Goal: Task Accomplishment & Management: Complete application form

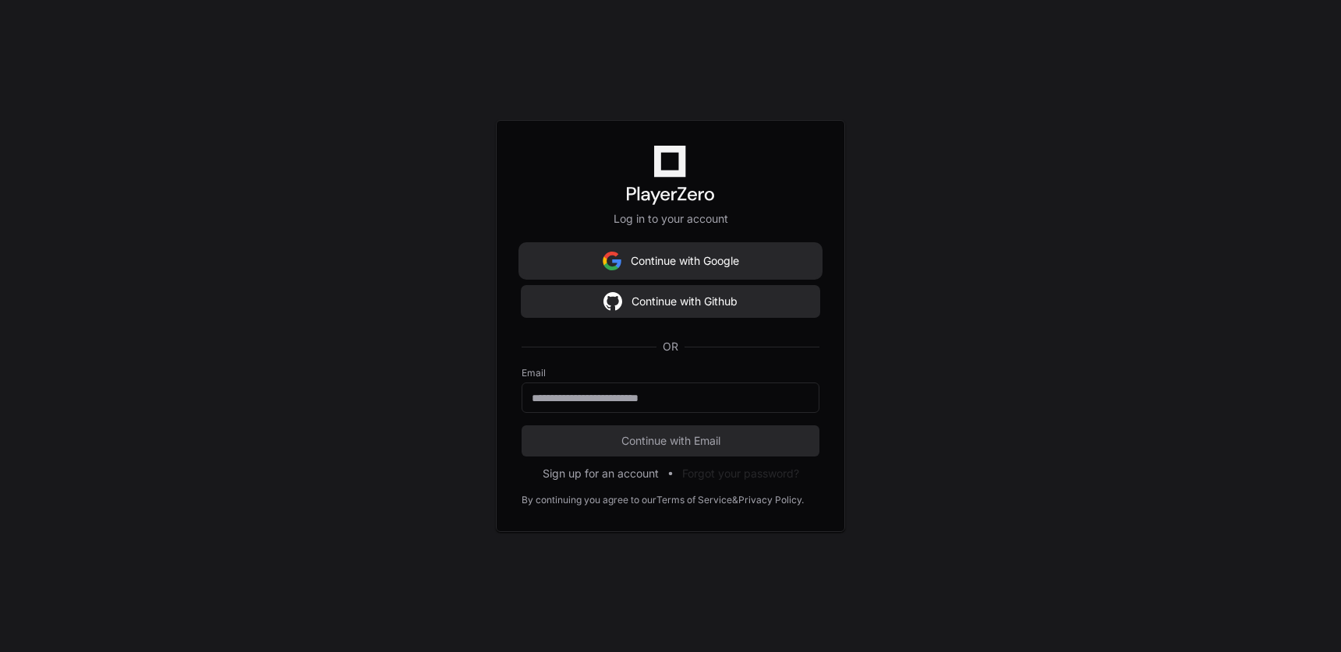
click at [675, 262] on button "Continue with Google" at bounding box center [671, 261] width 298 height 31
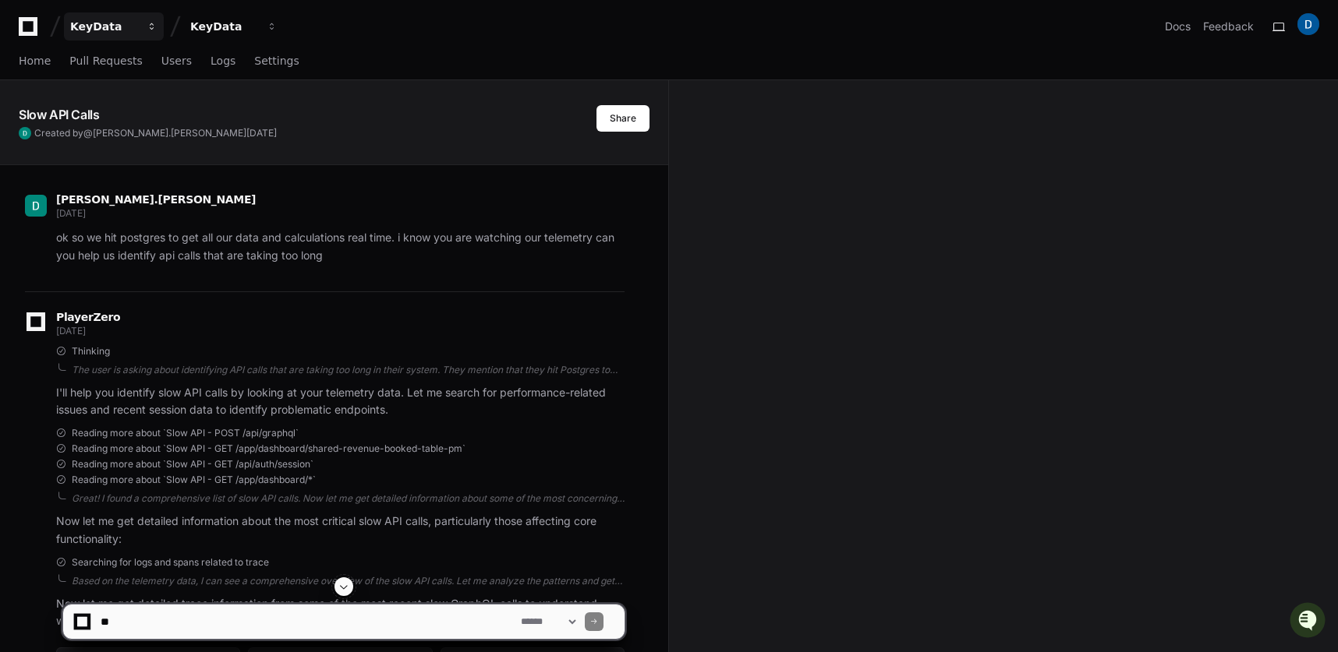
click at [83, 19] on div "KeyData" at bounding box center [103, 27] width 67 height 16
click at [683, 26] on div "KeyData Organizations Manage Organizations K KeyData KeyData Docs Feedback" at bounding box center [669, 26] width 1300 height 28
click at [88, 23] on div "KeyData" at bounding box center [103, 27] width 67 height 16
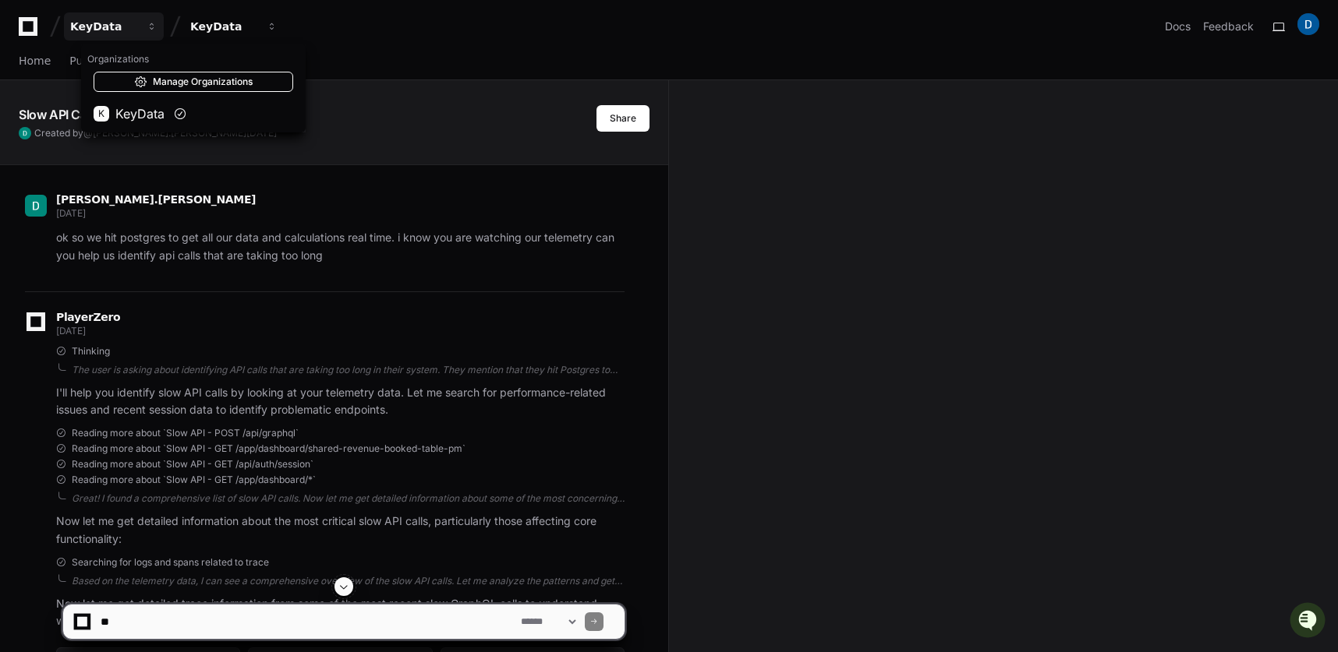
click at [134, 82] on span at bounding box center [140, 82] width 12 height 12
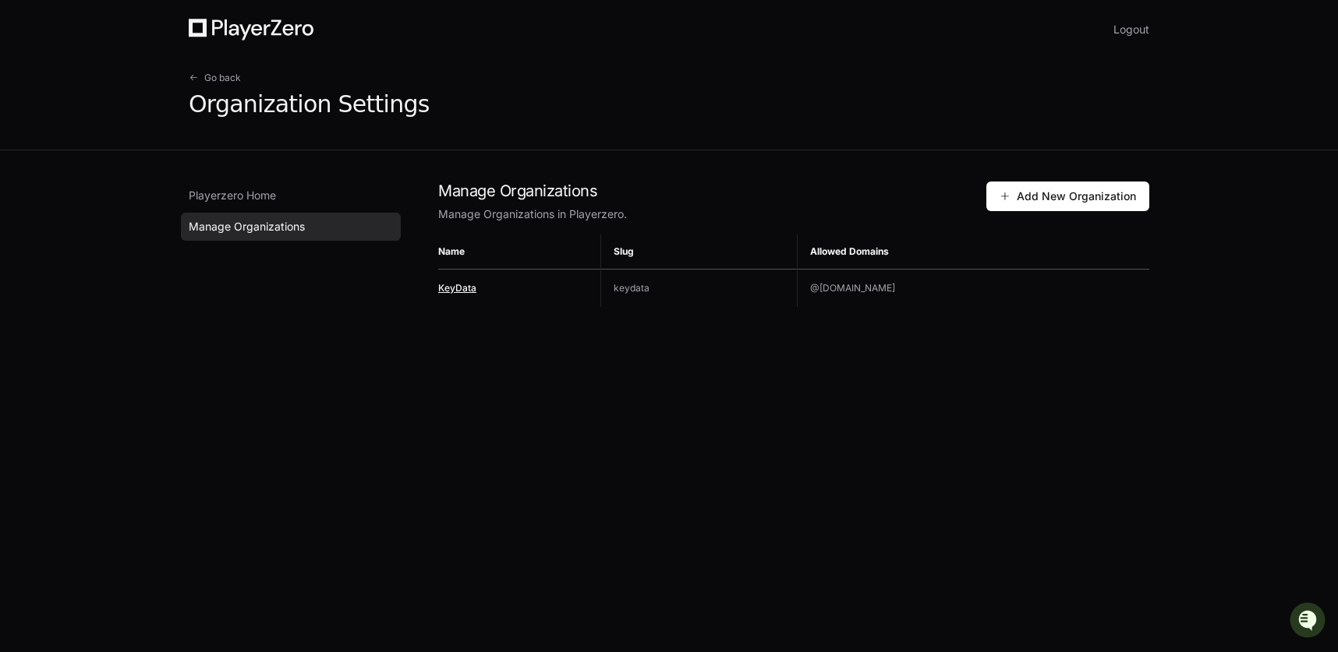
click at [465, 288] on span "KeyData" at bounding box center [457, 288] width 38 height 12
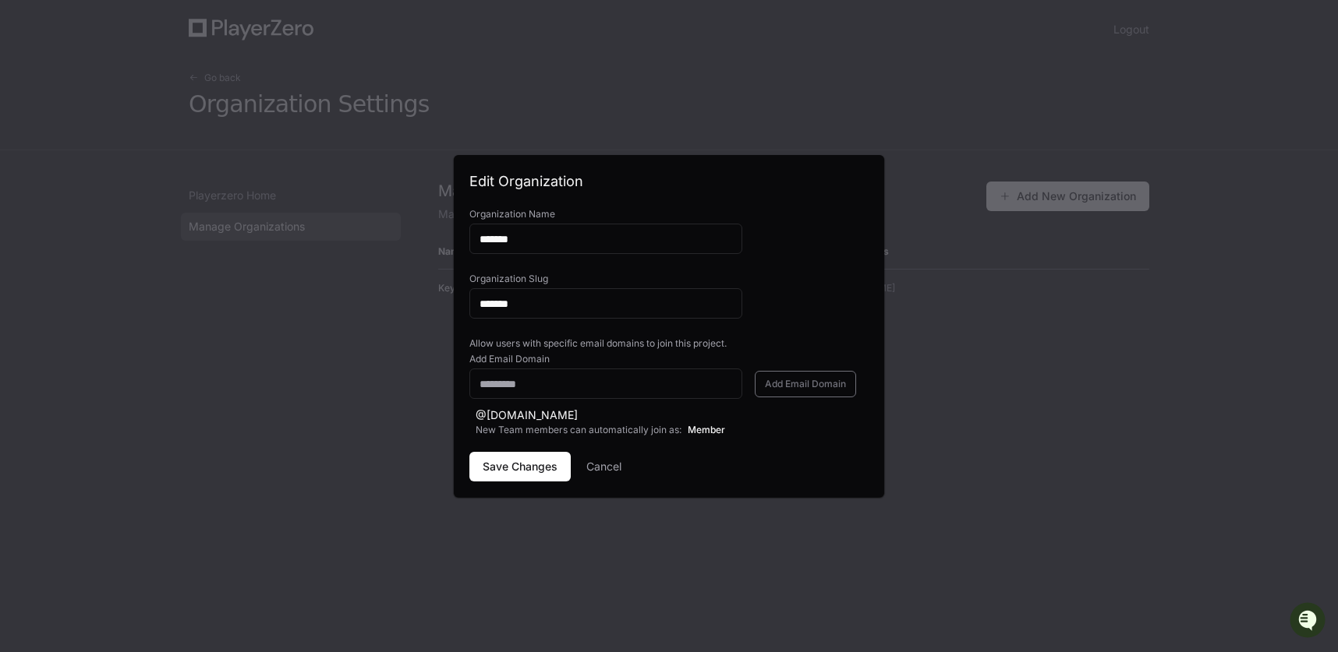
click at [617, 472] on button "Cancel" at bounding box center [603, 467] width 35 height 30
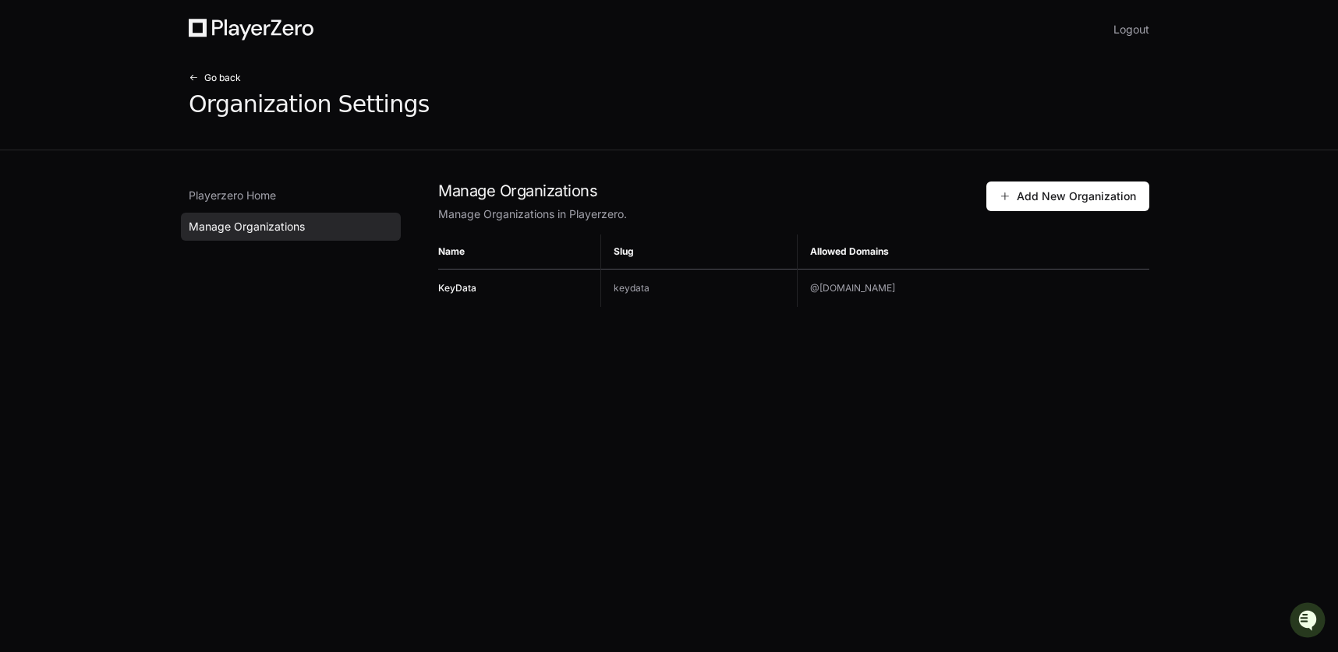
click at [215, 75] on span "Go back" at bounding box center [222, 78] width 37 height 12
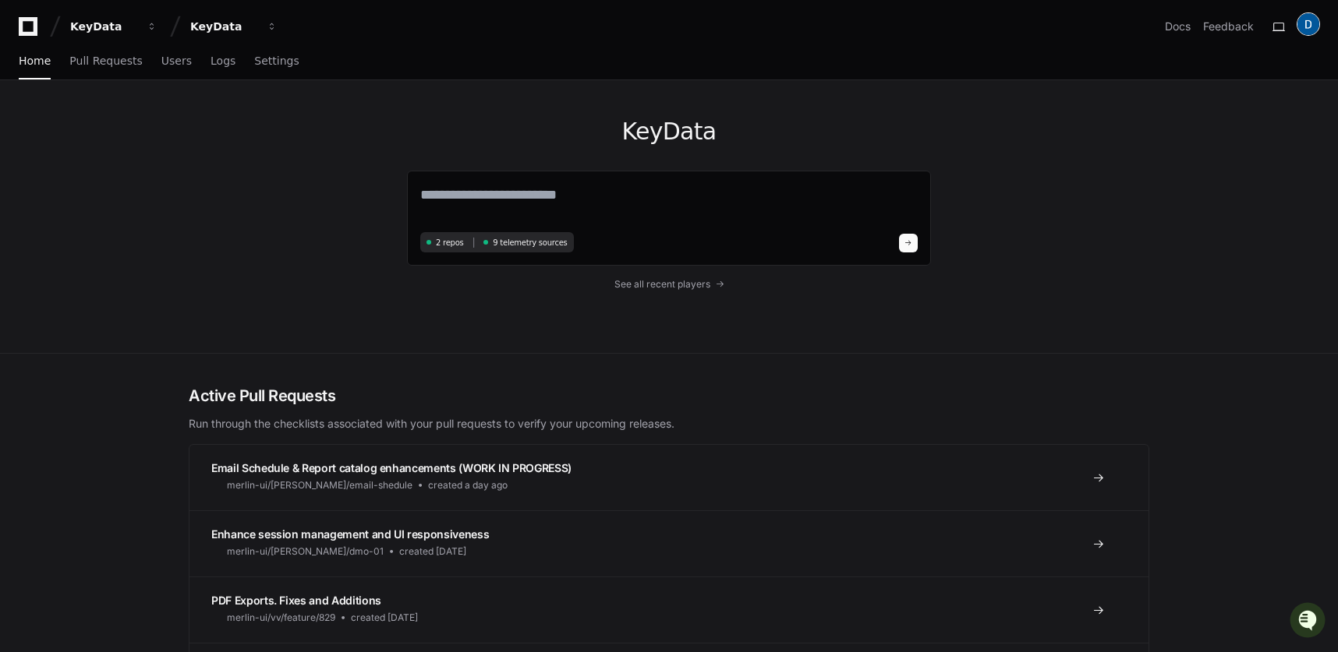
click at [1307, 22] on img at bounding box center [1308, 24] width 22 height 22
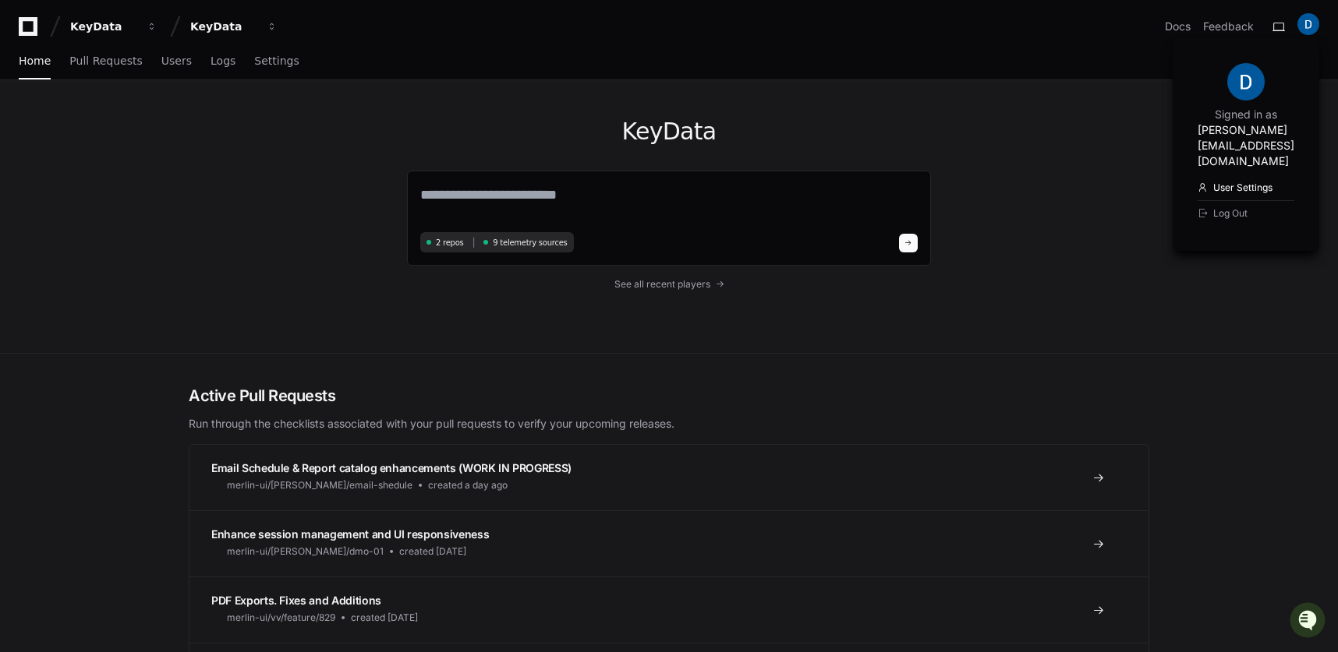
click at [1197, 175] on link "User Settings" at bounding box center [1245, 187] width 97 height 25
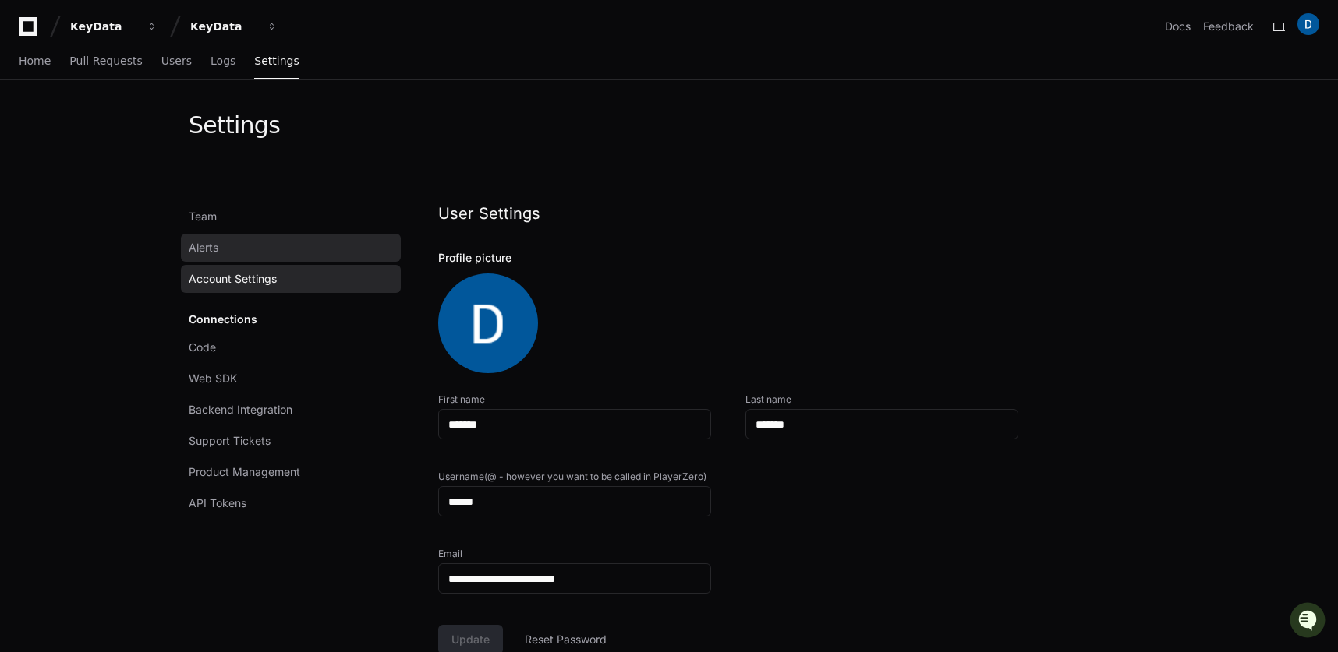
click at [211, 250] on span "Alerts" at bounding box center [204, 248] width 30 height 16
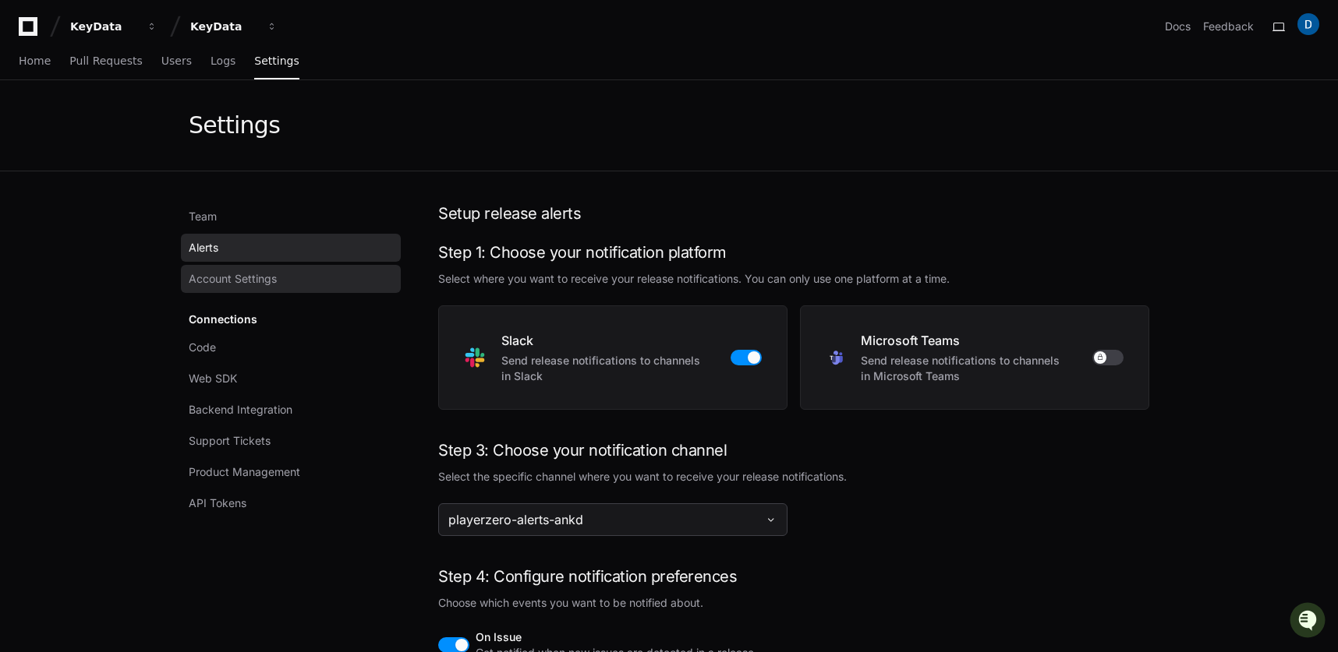
click at [221, 279] on span "Account Settings" at bounding box center [233, 279] width 88 height 16
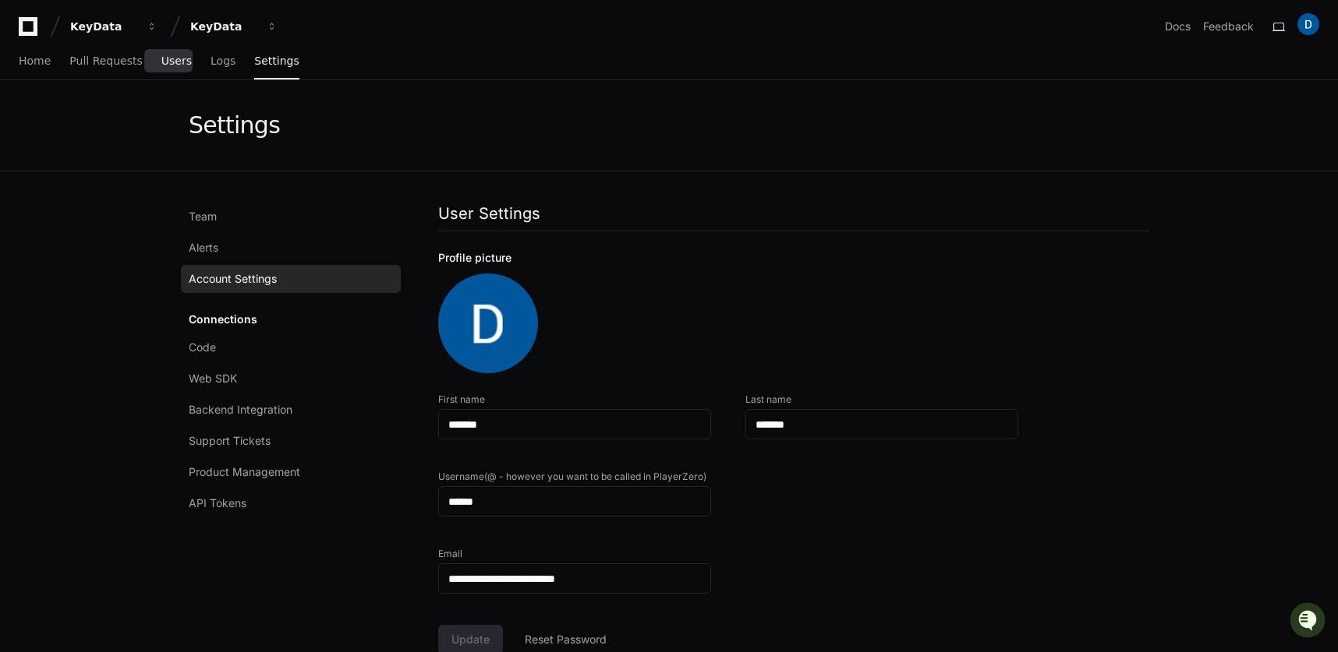
click at [172, 65] on span "Users" at bounding box center [176, 60] width 30 height 9
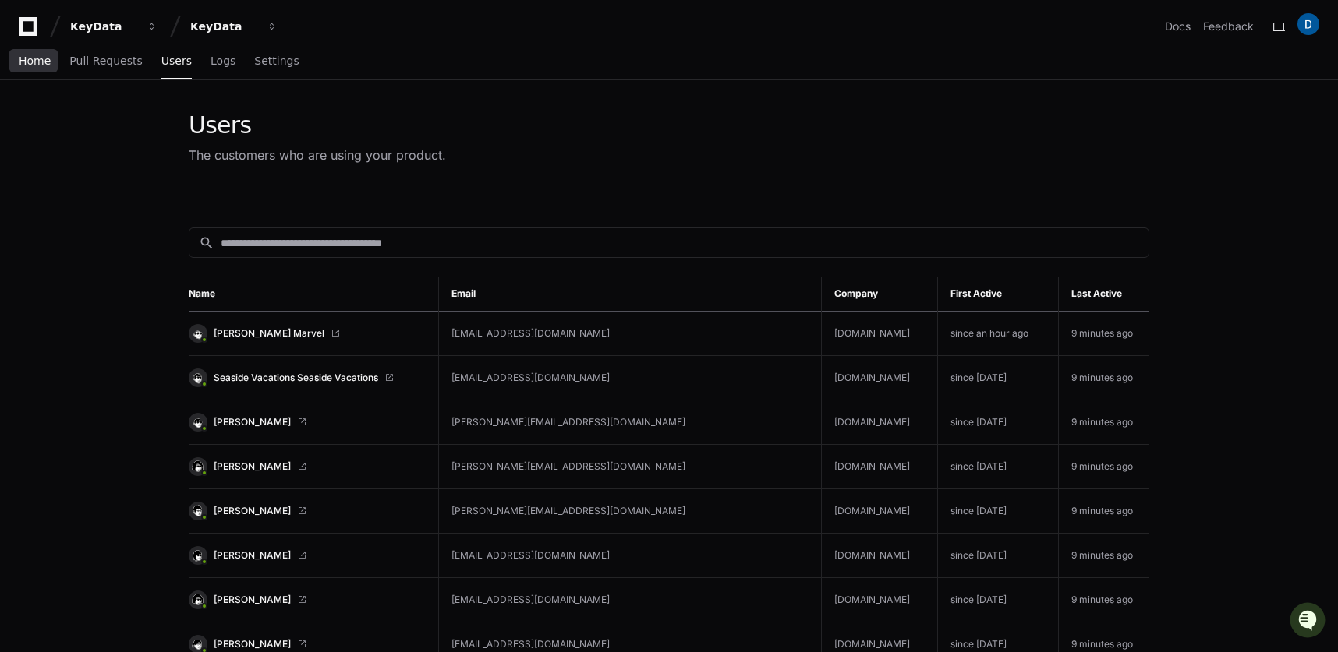
click at [21, 69] on link "Home" at bounding box center [35, 62] width 32 height 36
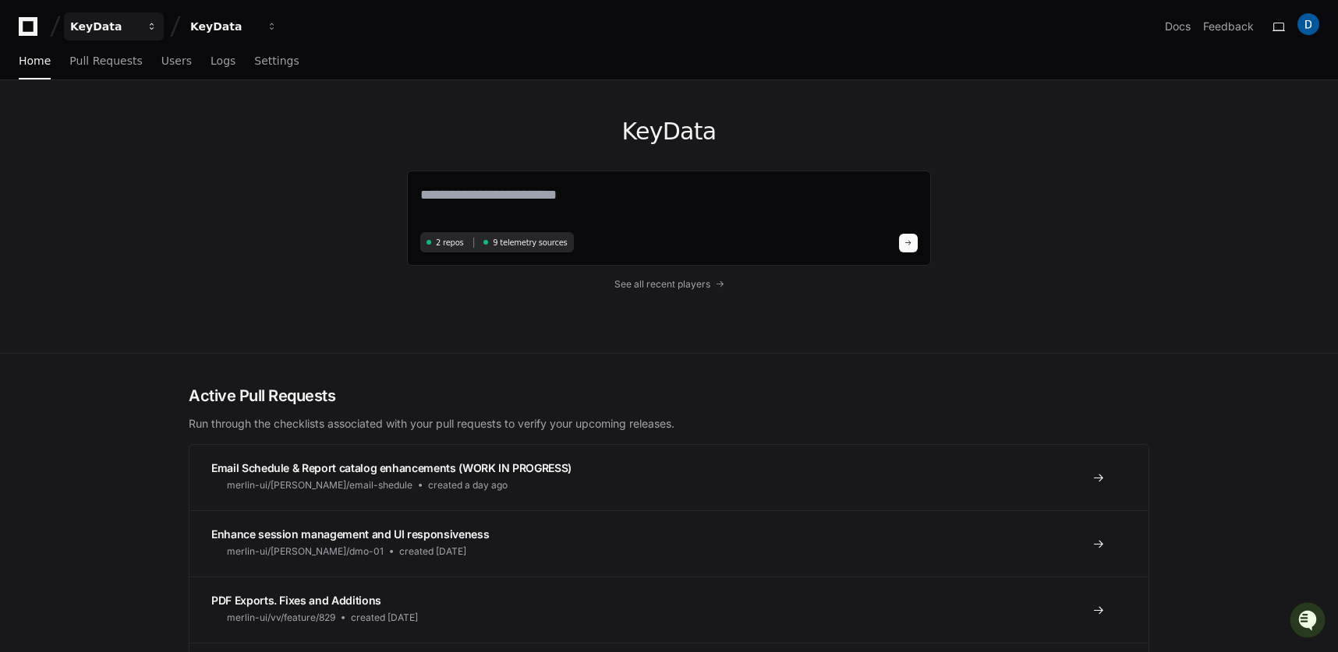
click at [136, 31] on div "KeyData" at bounding box center [103, 27] width 67 height 16
click at [145, 115] on span "KeyData" at bounding box center [139, 113] width 49 height 19
click at [137, 29] on div "KeyData" at bounding box center [103, 27] width 67 height 16
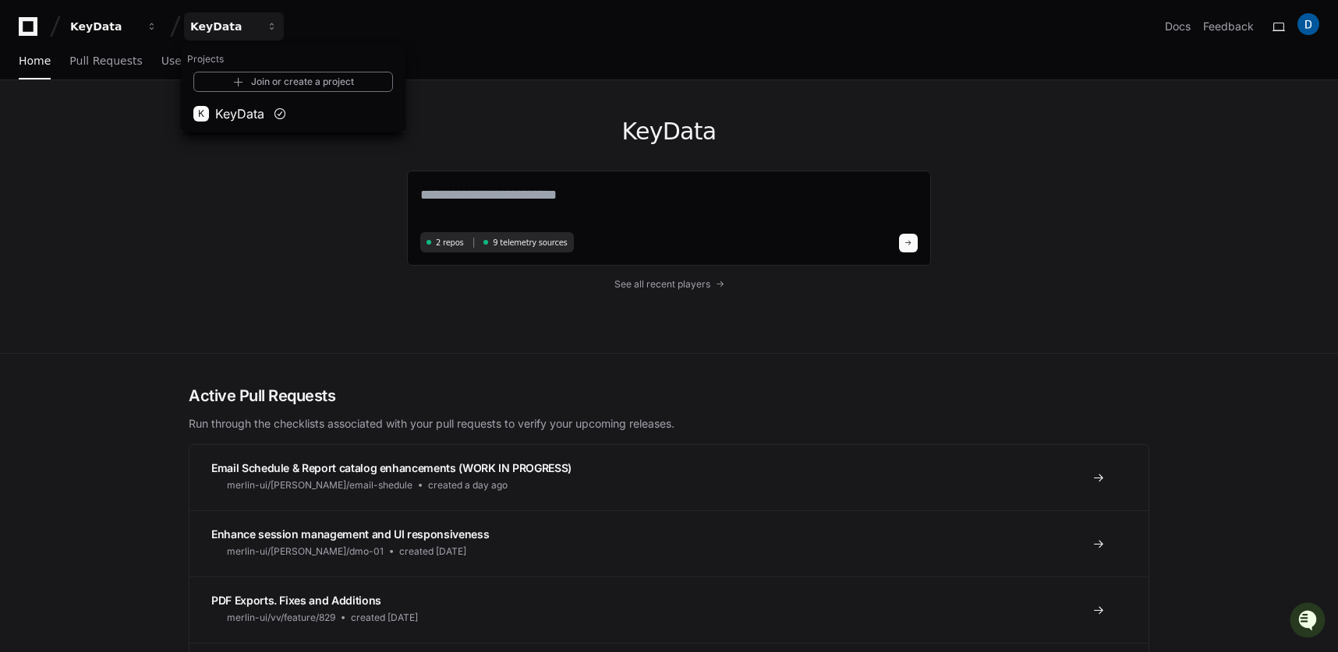
click at [511, 104] on div "KeyData 2 repos 9 telemetry sources See all recent players" at bounding box center [669, 216] width 524 height 273
click at [137, 20] on div "KeyData" at bounding box center [103, 27] width 67 height 16
click at [276, 80] on link "Join or create a project" at bounding box center [293, 82] width 200 height 20
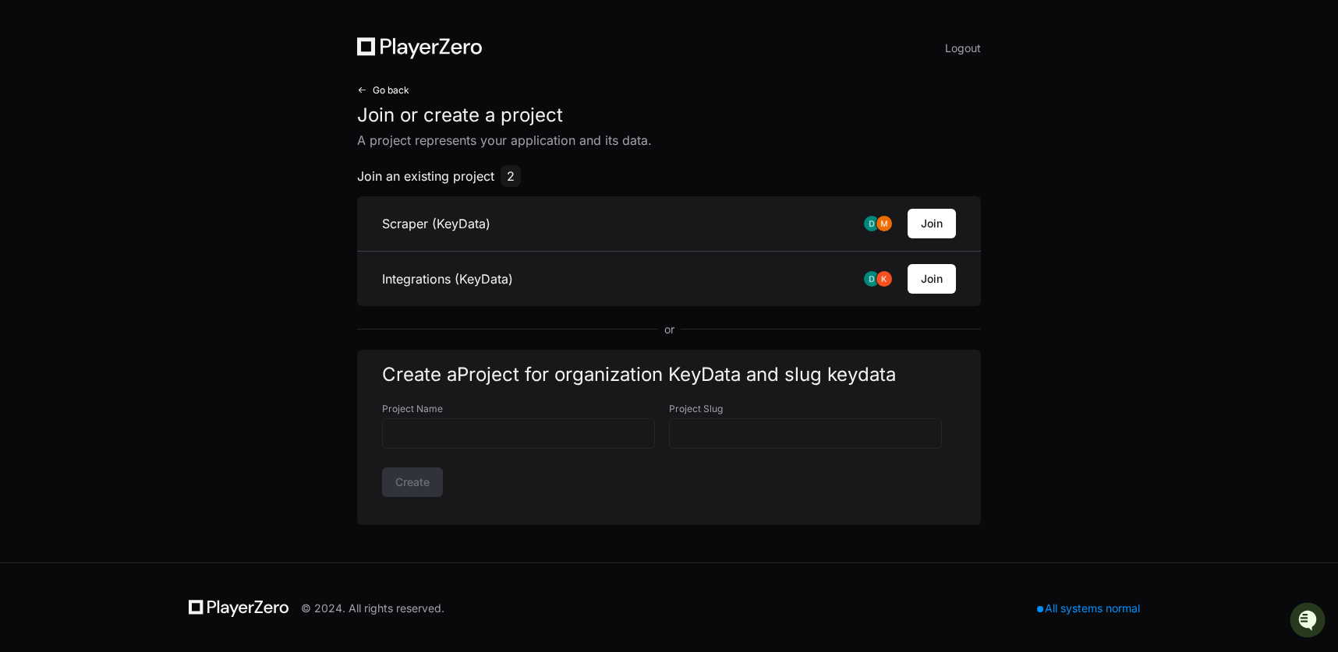
click at [401, 95] on span "Go back" at bounding box center [391, 90] width 37 height 12
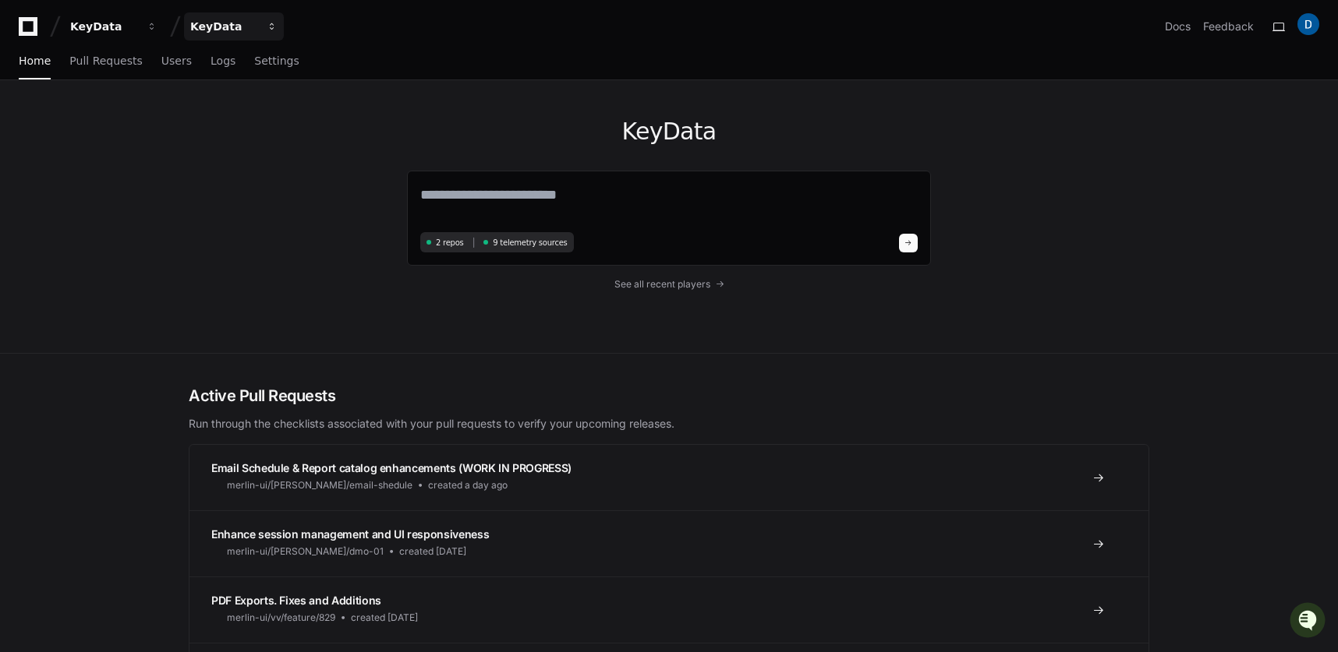
click at [137, 27] on div "KeyData" at bounding box center [103, 27] width 67 height 16
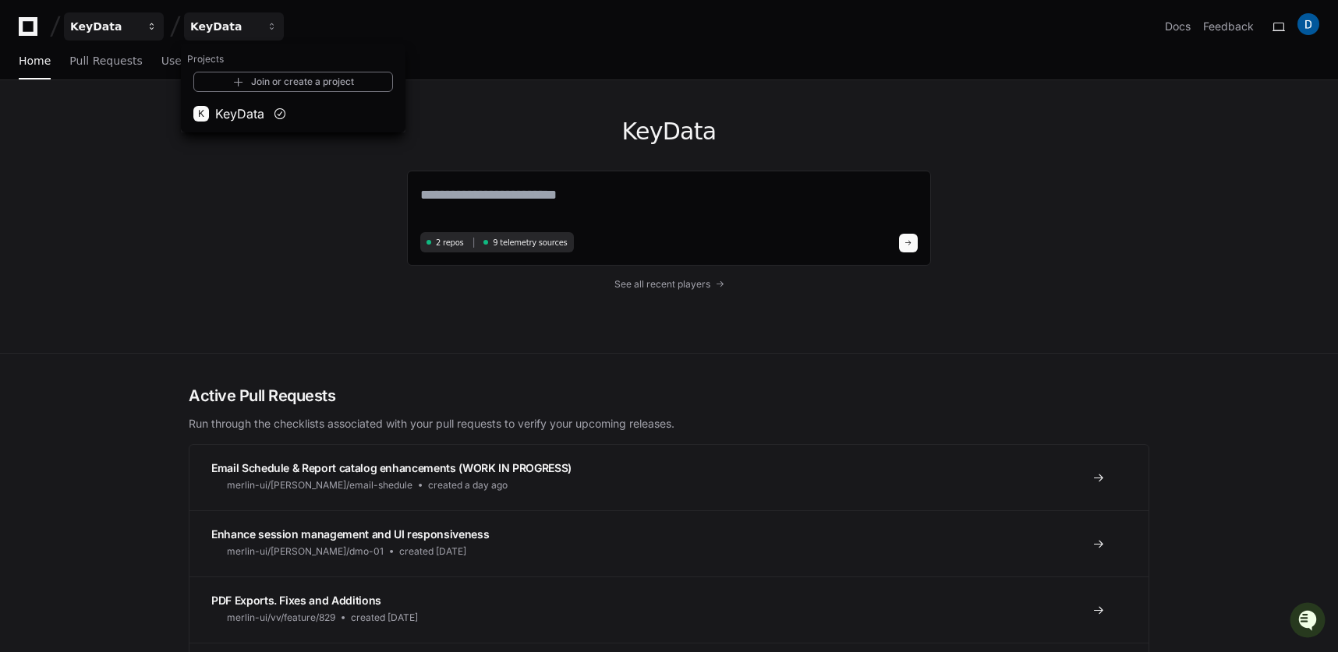
click at [113, 19] on div "KeyData" at bounding box center [103, 27] width 67 height 16
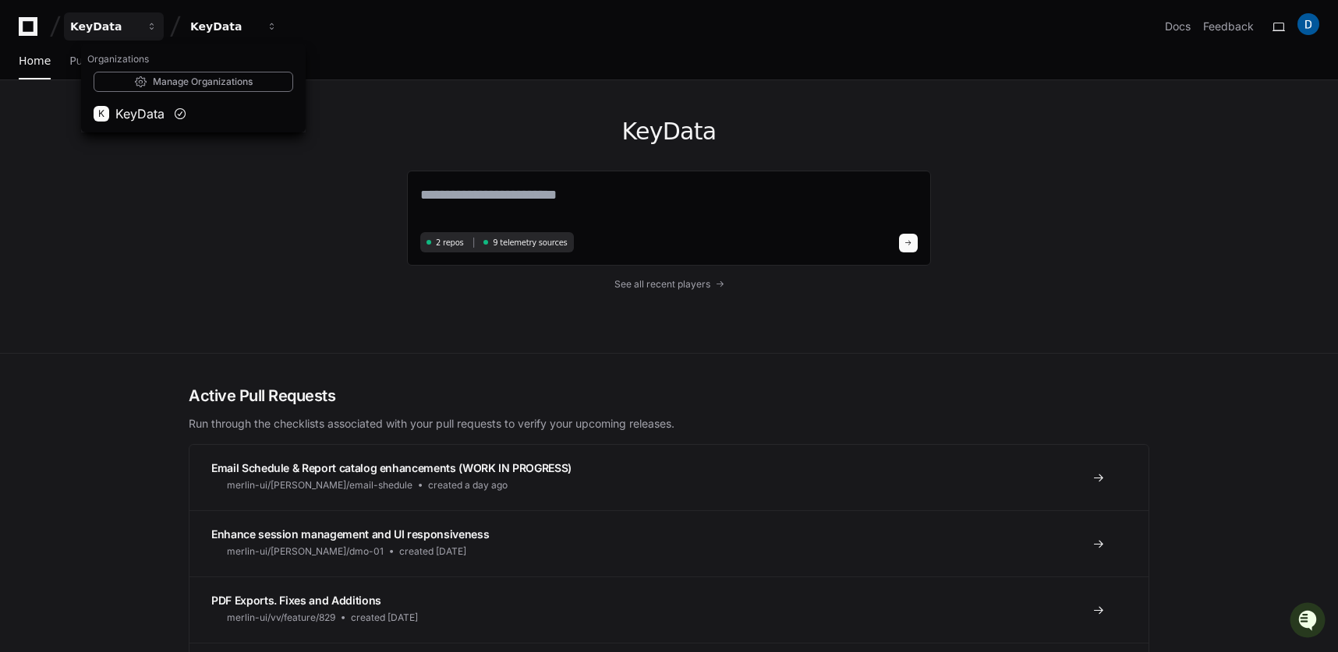
drag, startPoint x: 345, startPoint y: 48, endPoint x: 354, endPoint y: 72, distance: 25.6
click at [345, 48] on div "Home Pull Requests Users Logs Settings" at bounding box center [669, 62] width 1300 height 36
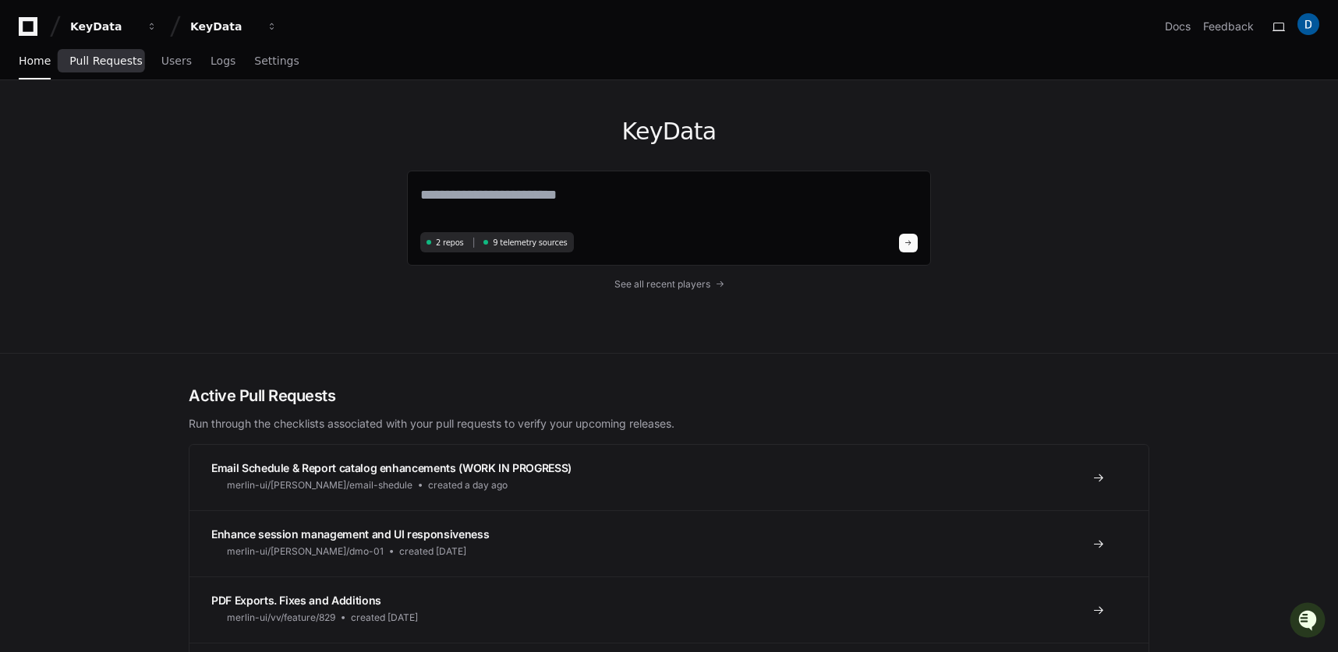
click at [112, 59] on span "Pull Requests" at bounding box center [105, 60] width 72 height 9
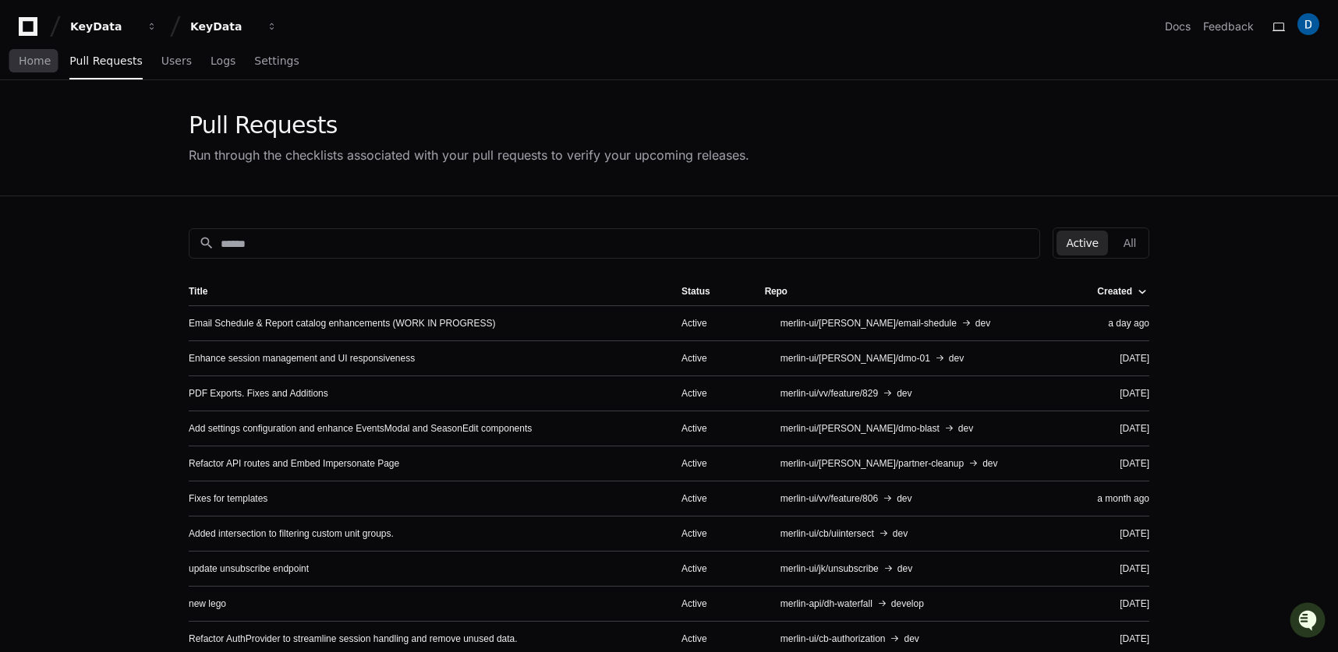
click at [53, 61] on div "Home Pull Requests Users Logs Settings" at bounding box center [159, 62] width 281 height 36
click at [48, 62] on div "Home Pull Requests Users Logs Settings" at bounding box center [159, 62] width 281 height 36
click at [37, 68] on link "Home" at bounding box center [35, 62] width 32 height 36
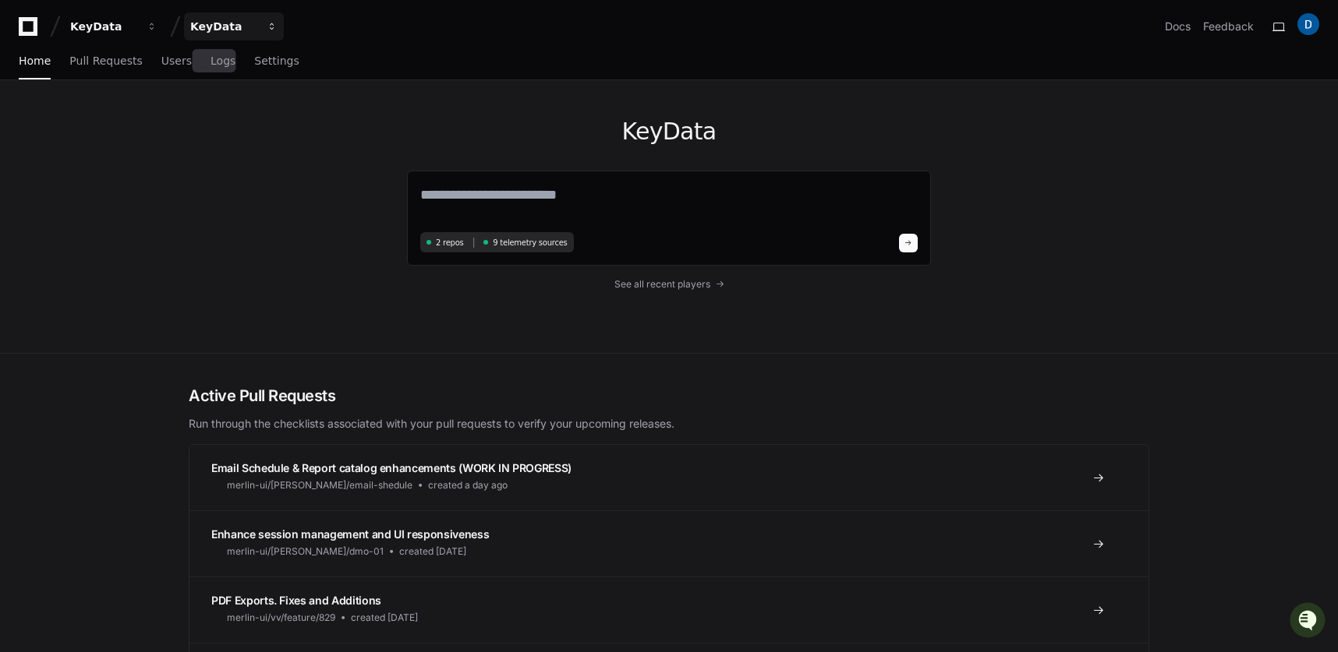
click at [137, 32] on div "KeyData" at bounding box center [103, 27] width 67 height 16
click at [249, 212] on div "KeyData 2 repos 9 telemetry sources See all recent players" at bounding box center [669, 216] width 998 height 273
click at [1283, 26] on button at bounding box center [1278, 26] width 25 height 25
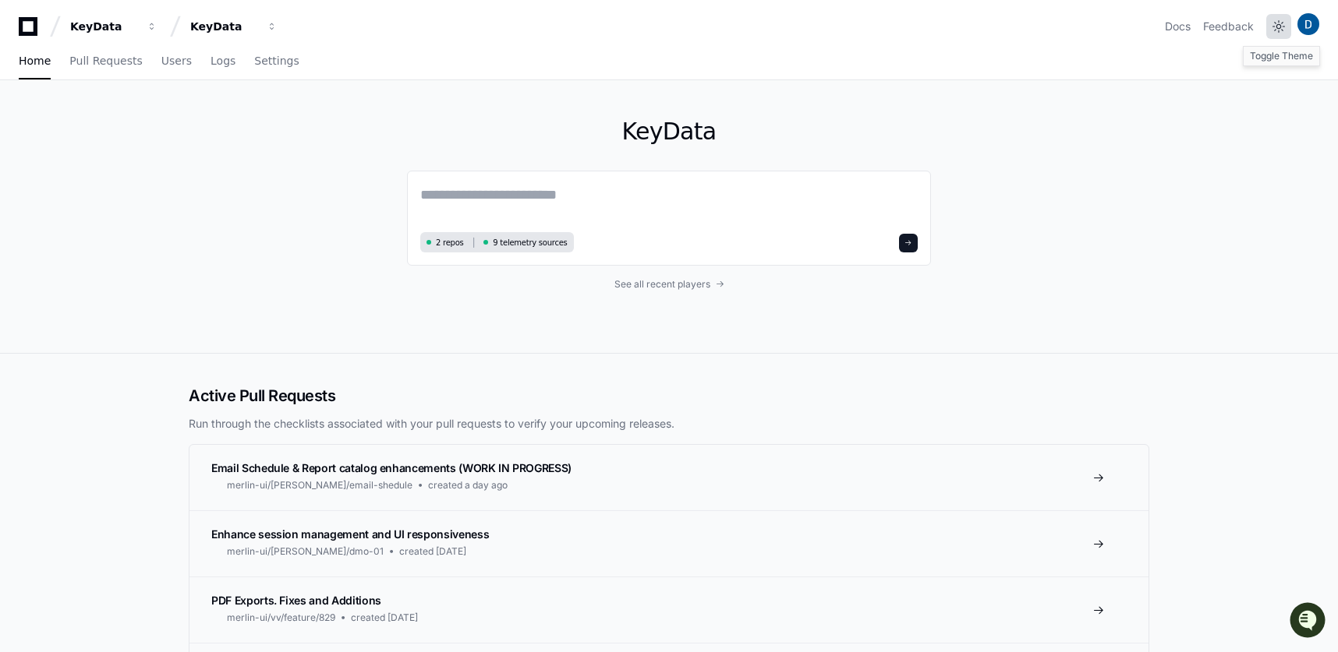
click at [1276, 29] on button at bounding box center [1278, 26] width 25 height 25
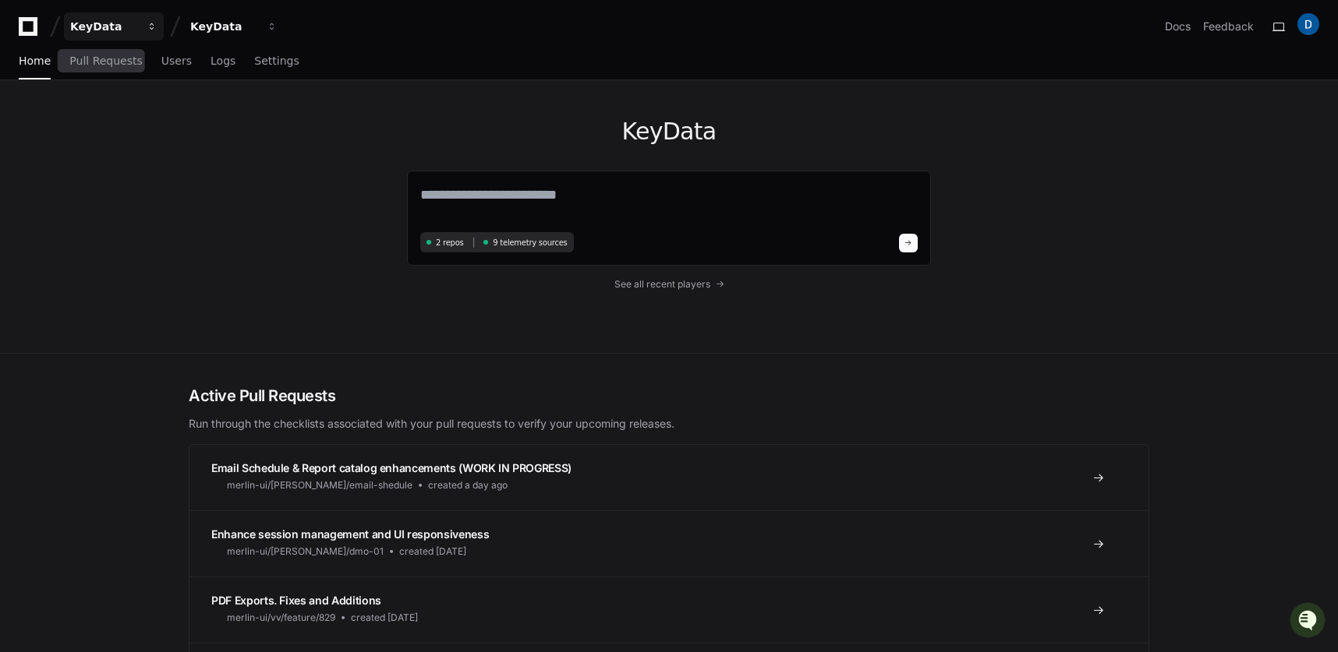
click at [96, 35] on button "KeyData" at bounding box center [114, 26] width 100 height 28
click at [127, 126] on button "K KeyData" at bounding box center [193, 113] width 225 height 31
click at [1188, 212] on div "KeyData 2 repos 9 telemetry sources See all recent players" at bounding box center [669, 217] width 1338 height 274
click at [1312, 29] on img at bounding box center [1308, 24] width 22 height 22
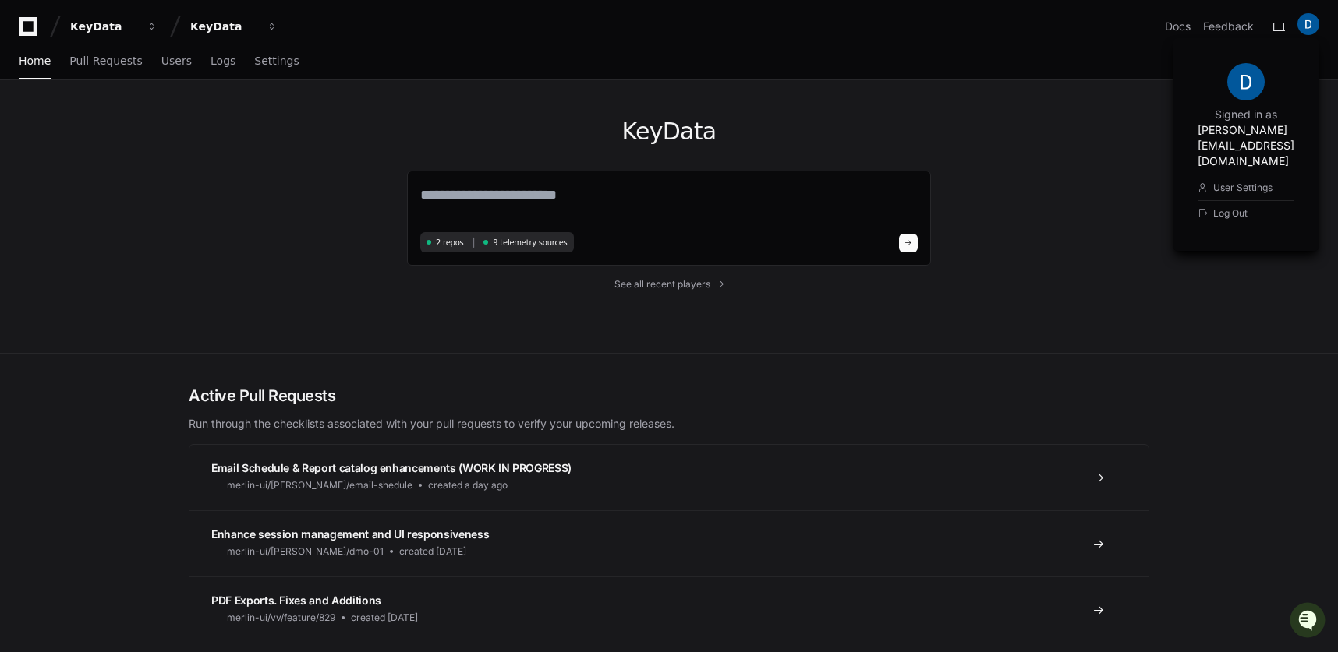
drag, startPoint x: 309, startPoint y: 82, endPoint x: 352, endPoint y: 83, distance: 42.1
click at [309, 83] on div "KeyData 2 repos 9 telemetry sources See all recent players" at bounding box center [669, 216] width 998 height 273
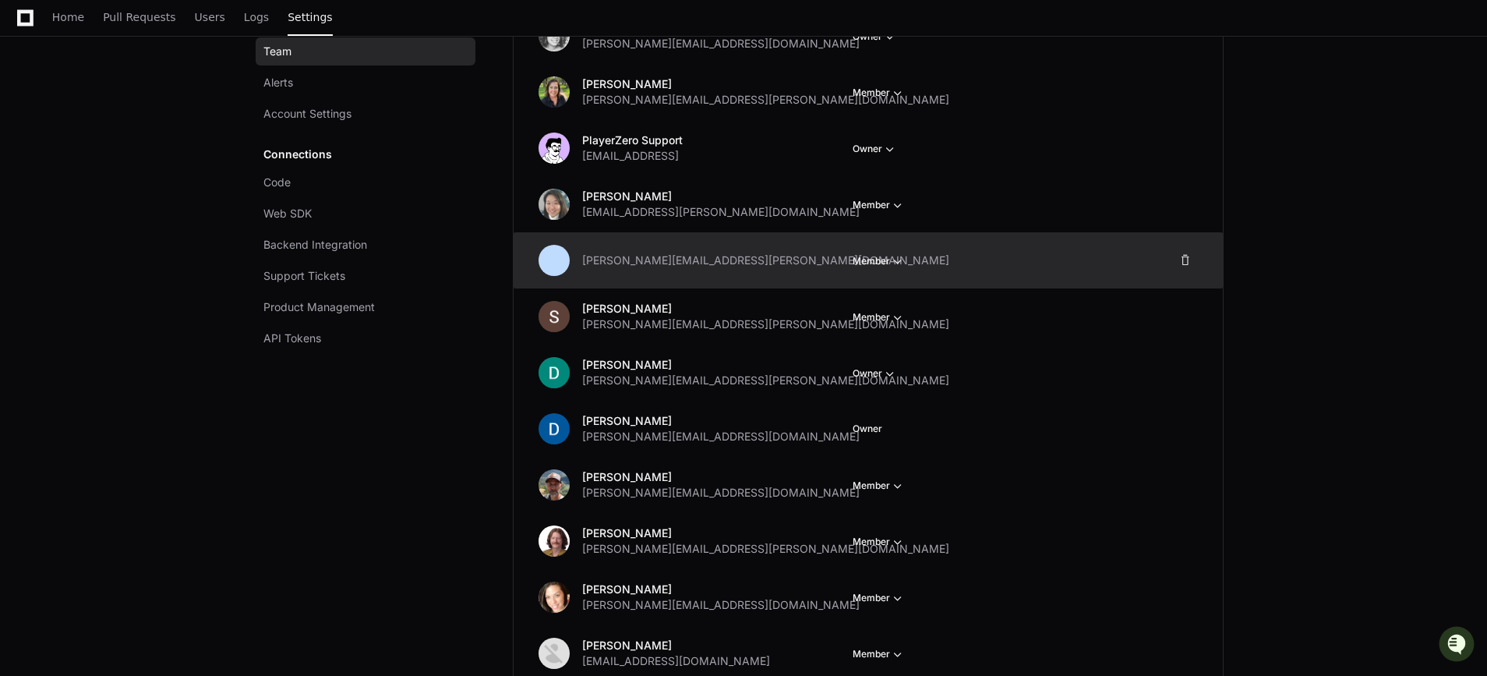
scroll to position [382, 0]
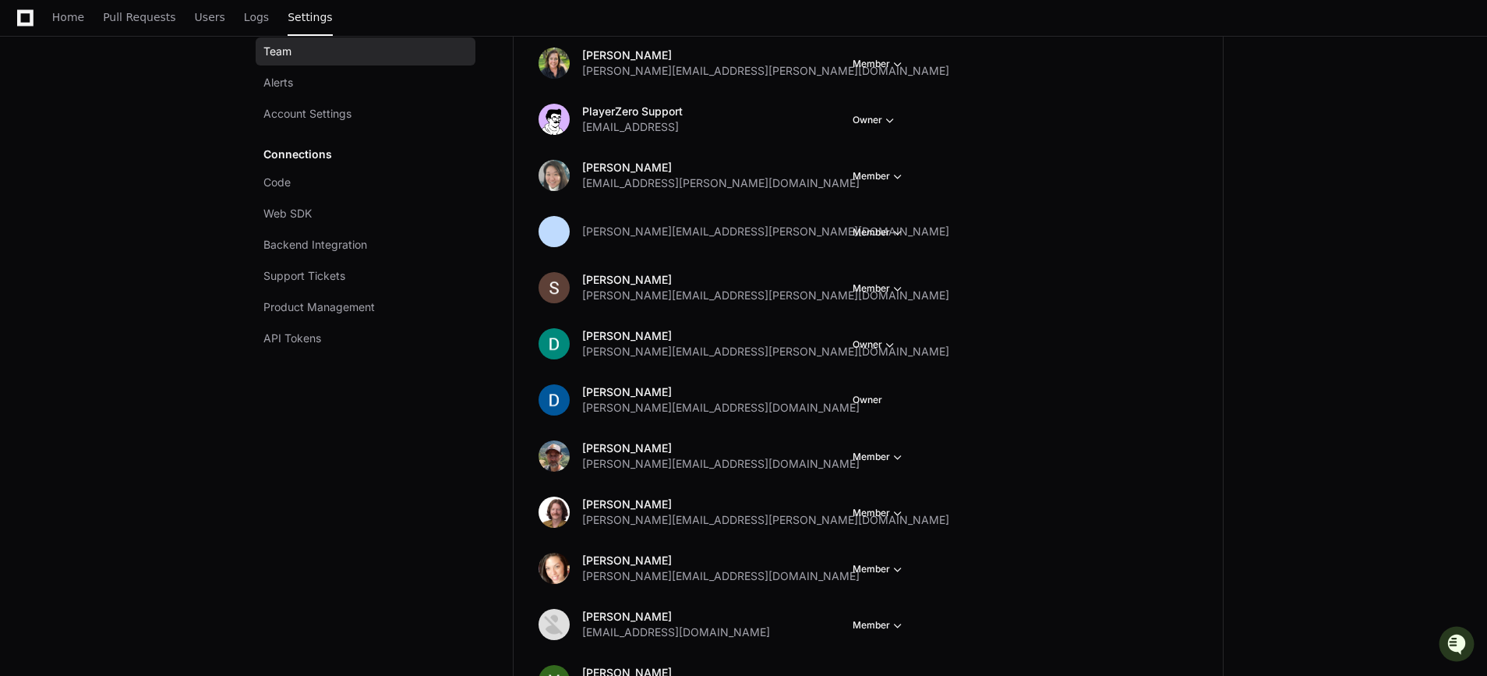
click at [1337, 253] on app-setting "Settings Team Alerts Account Settings Connections Code Web SDK Backend Integrat…" at bounding box center [743, 564] width 1487 height 1733
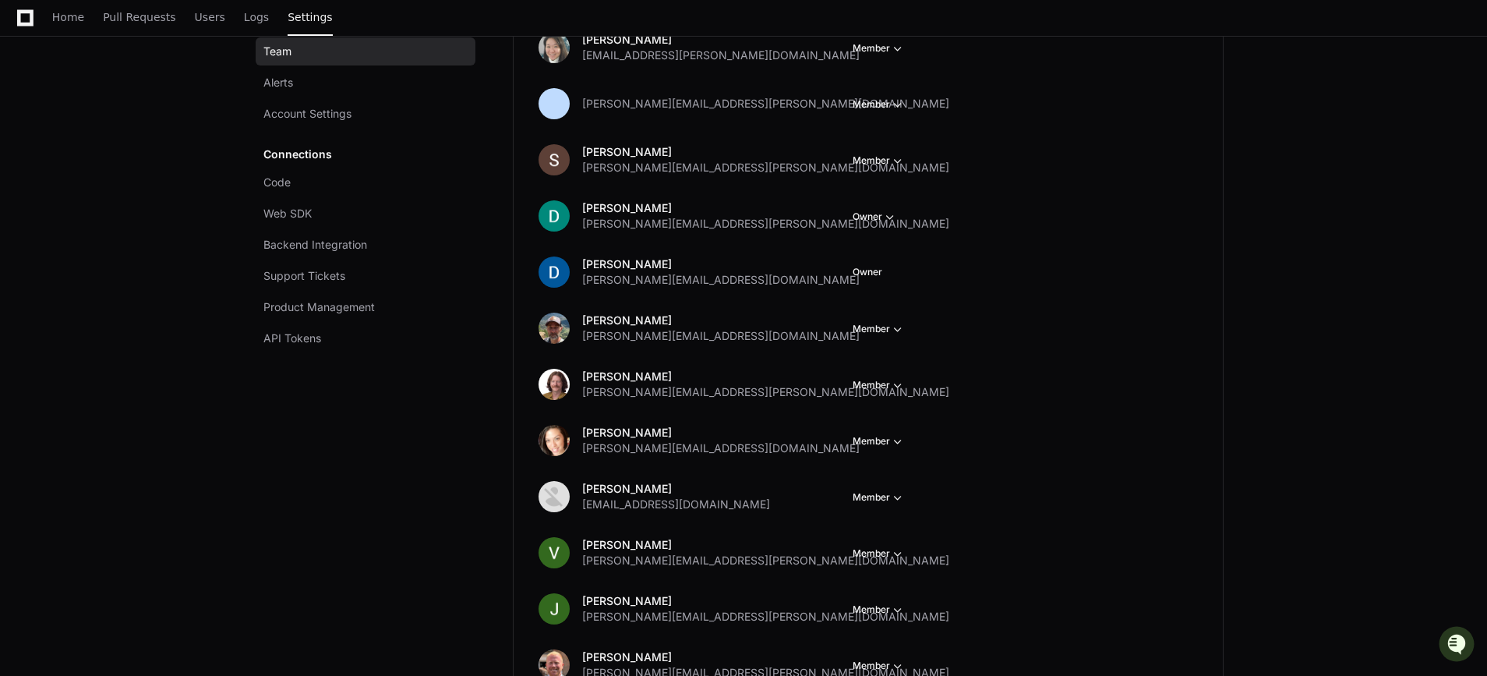
scroll to position [0, 0]
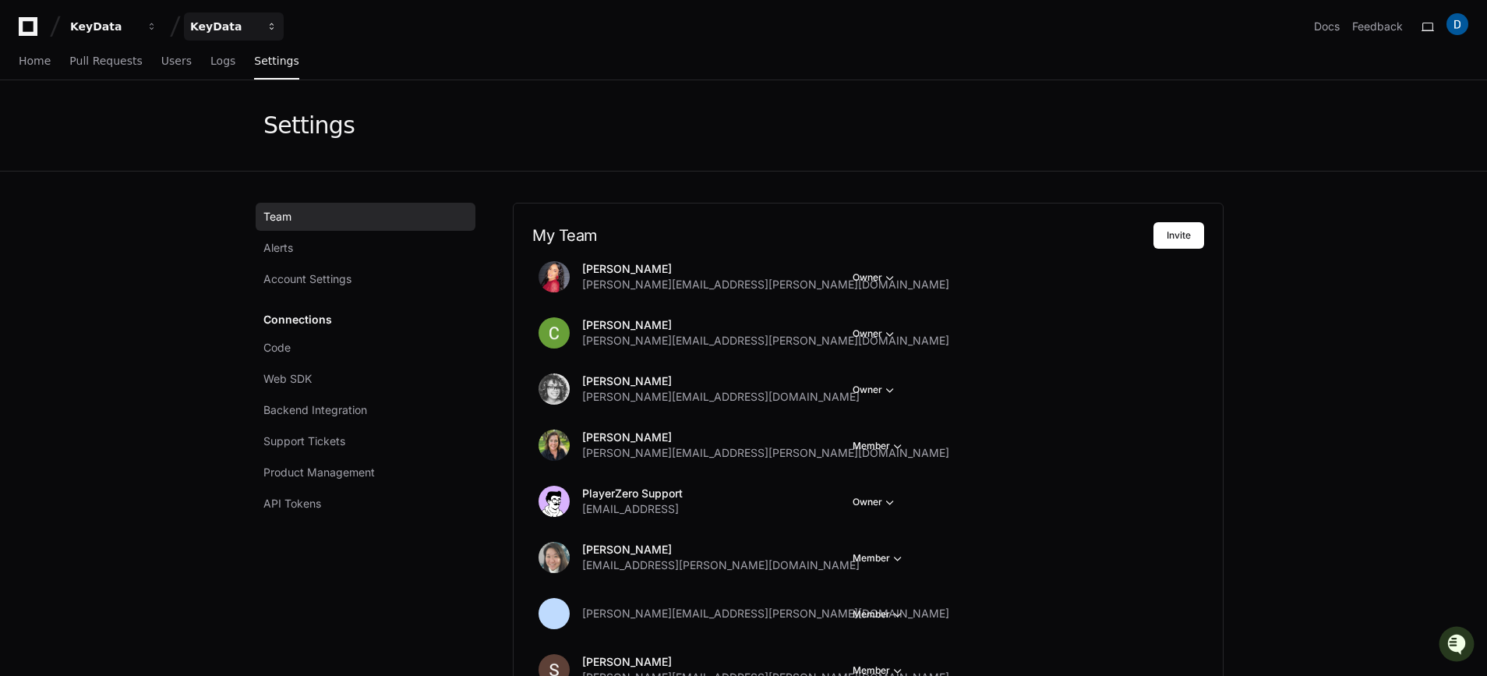
click at [137, 30] on div "KeyData" at bounding box center [103, 27] width 67 height 16
click at [278, 85] on link "Join or create a project" at bounding box center [293, 82] width 200 height 20
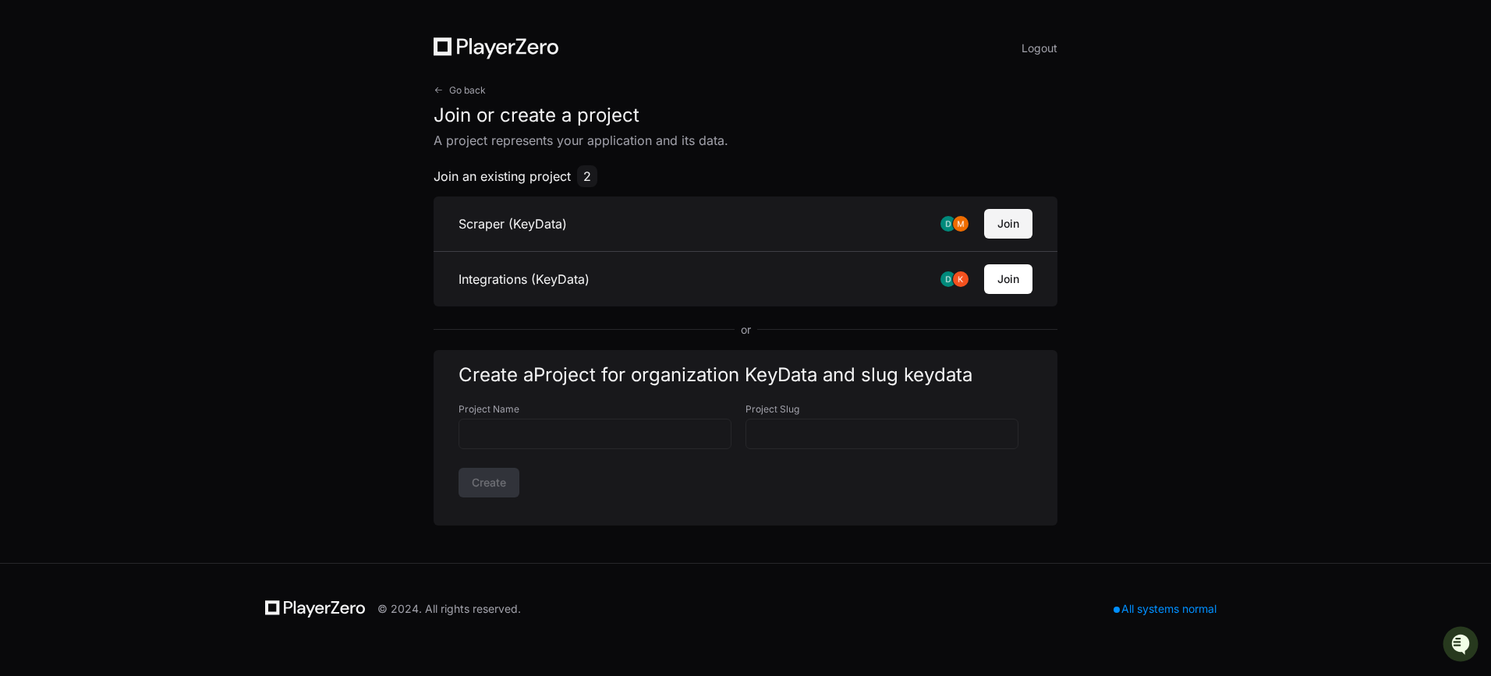
click at [1012, 234] on button "Join" at bounding box center [1008, 224] width 48 height 30
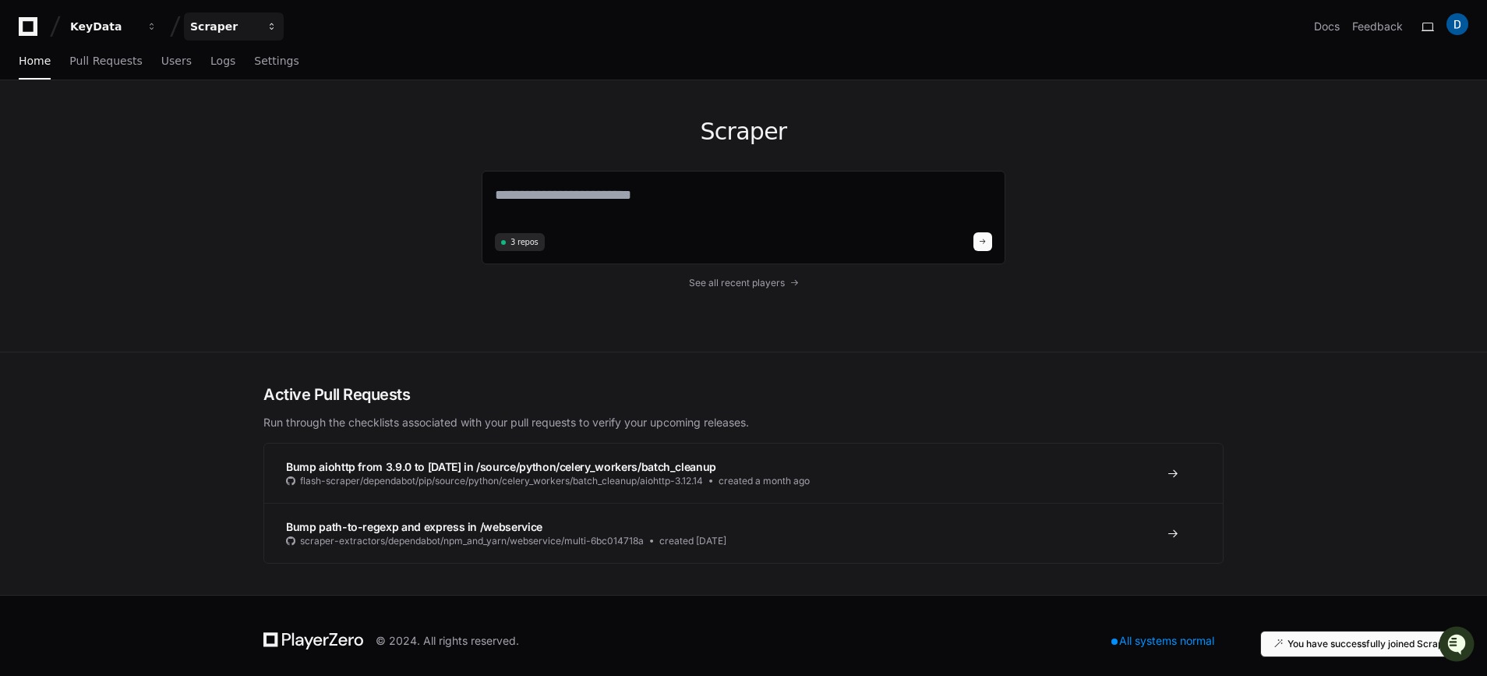
click at [137, 22] on div "Scraper" at bounding box center [103, 27] width 67 height 16
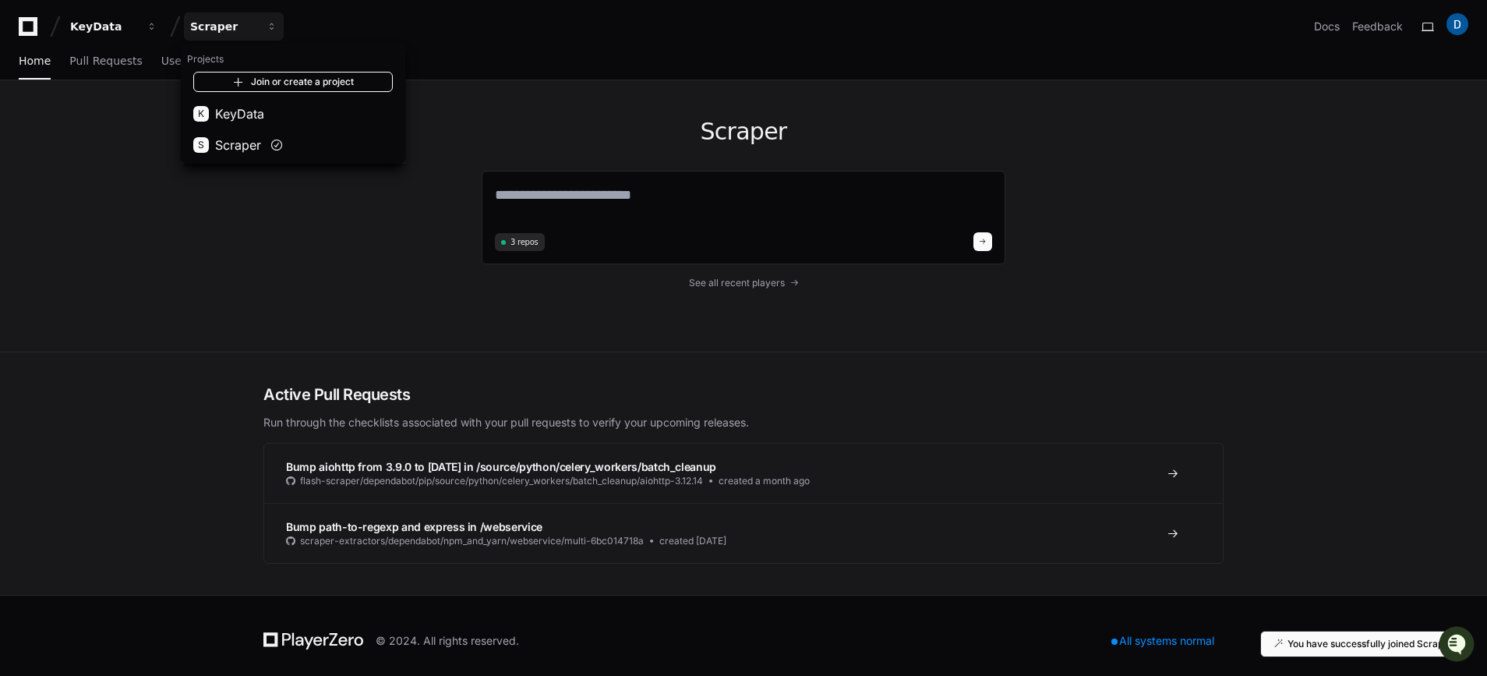
click at [270, 87] on link "Join or create a project" at bounding box center [293, 82] width 200 height 20
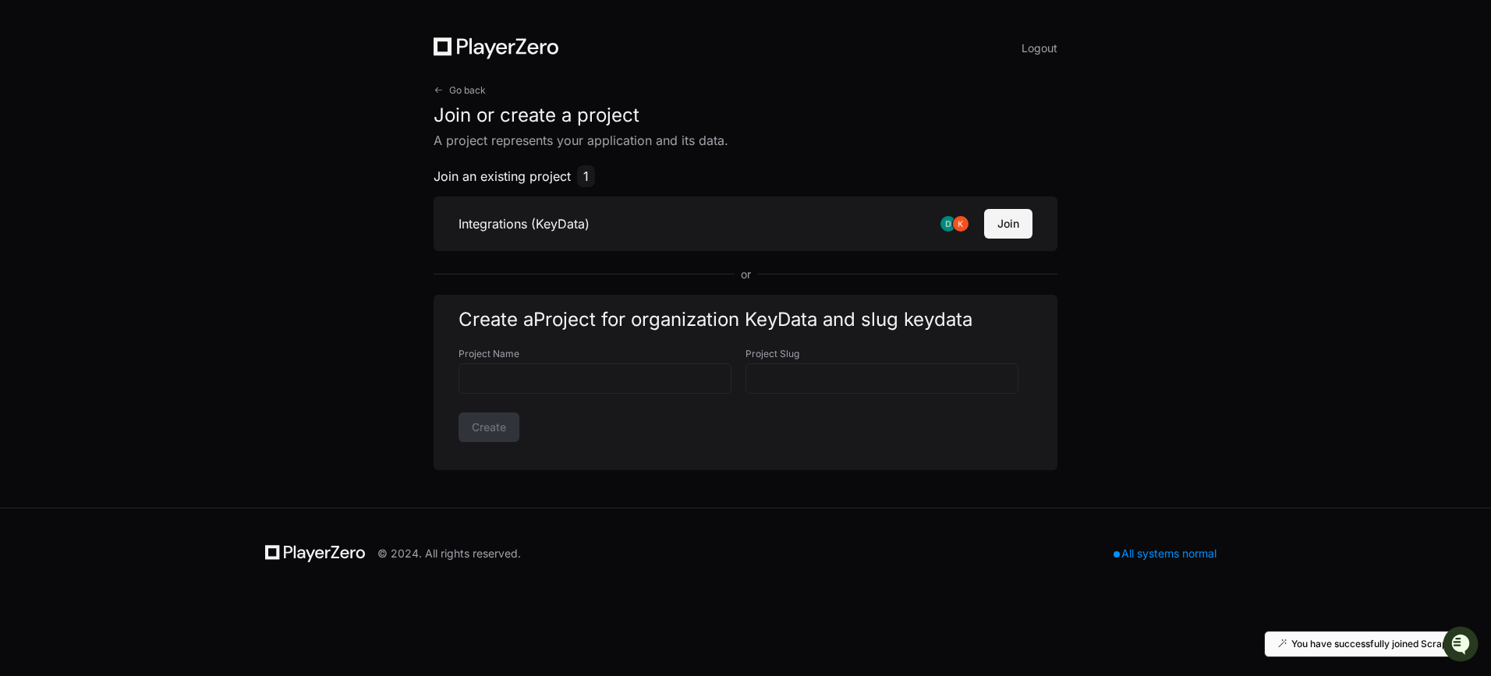
click at [1000, 220] on button "Join" at bounding box center [1008, 224] width 48 height 30
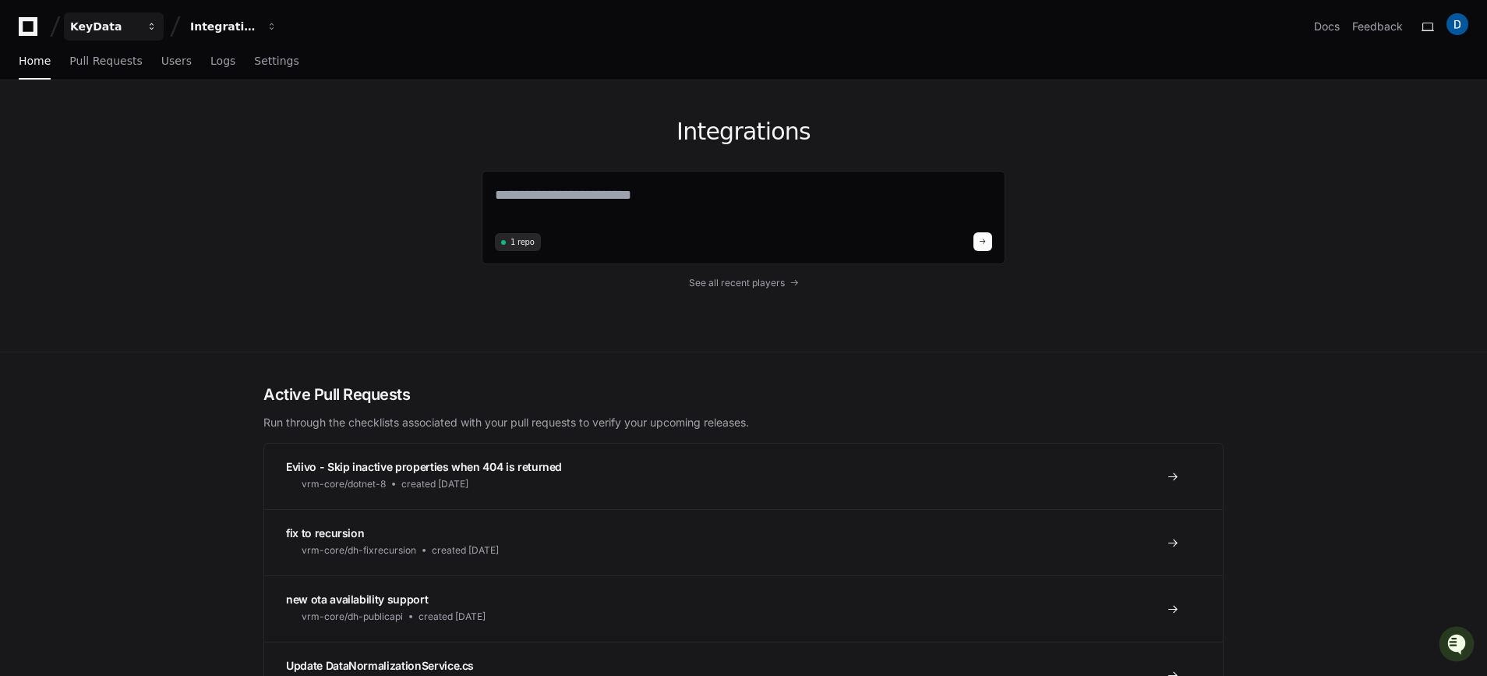
click at [147, 27] on span "button" at bounding box center [152, 26] width 11 height 11
click at [137, 23] on div "Integrations" at bounding box center [103, 27] width 67 height 16
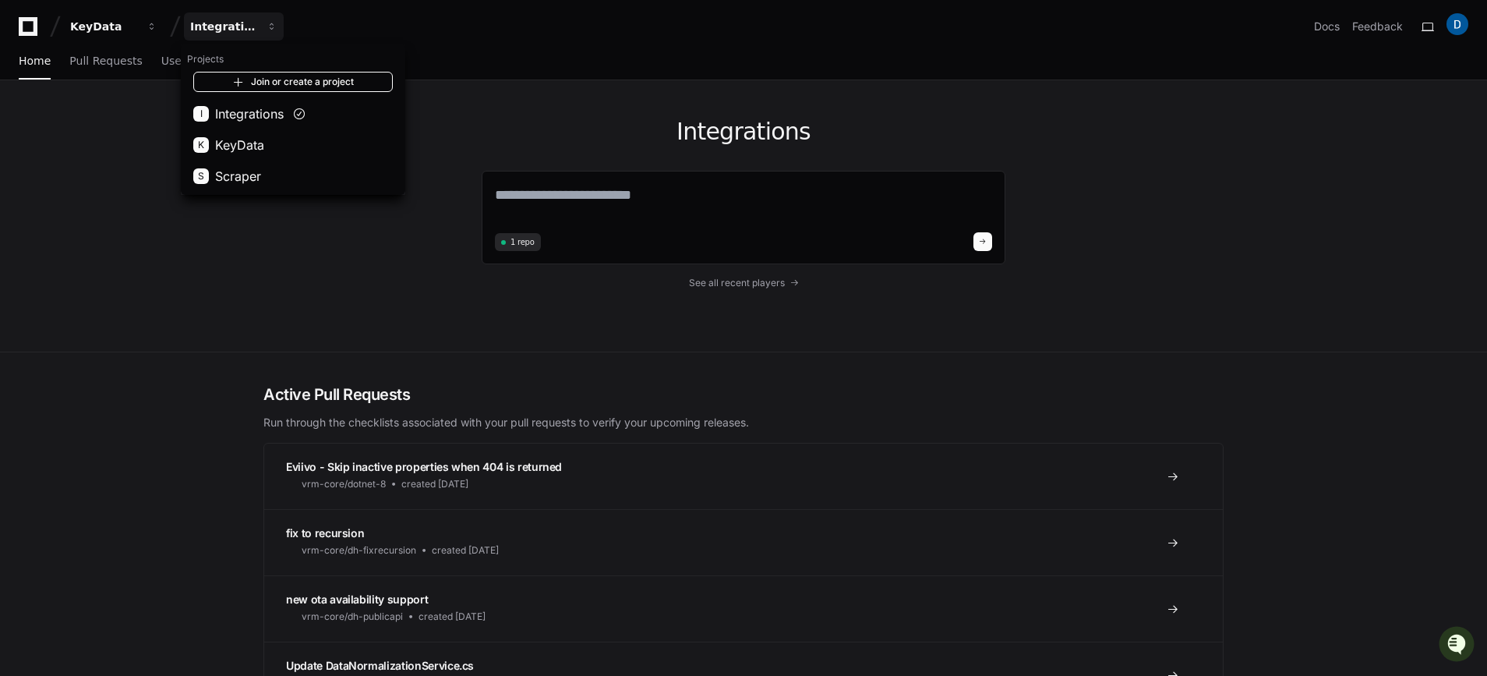
click at [256, 79] on link "Join or create a project" at bounding box center [293, 82] width 200 height 20
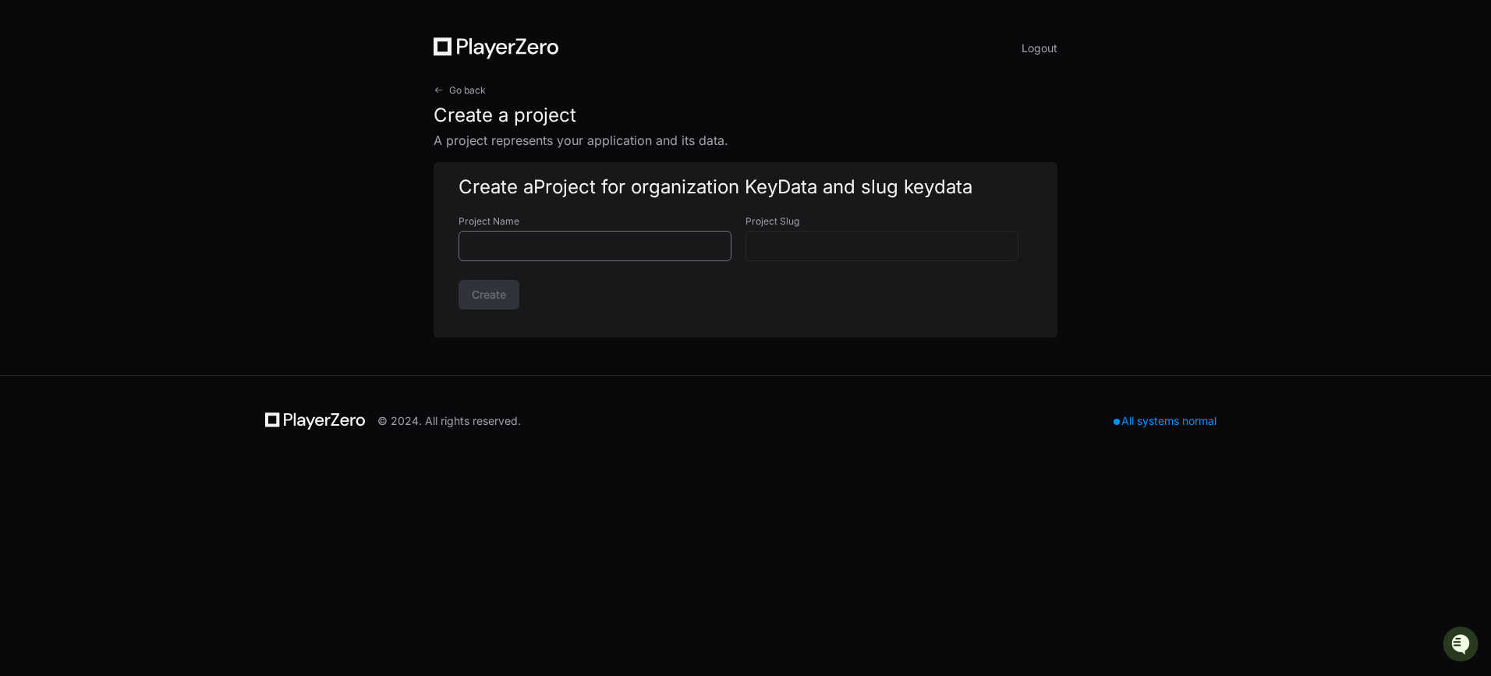
click at [557, 257] on div at bounding box center [594, 246] width 273 height 30
type input "*"
type input "**"
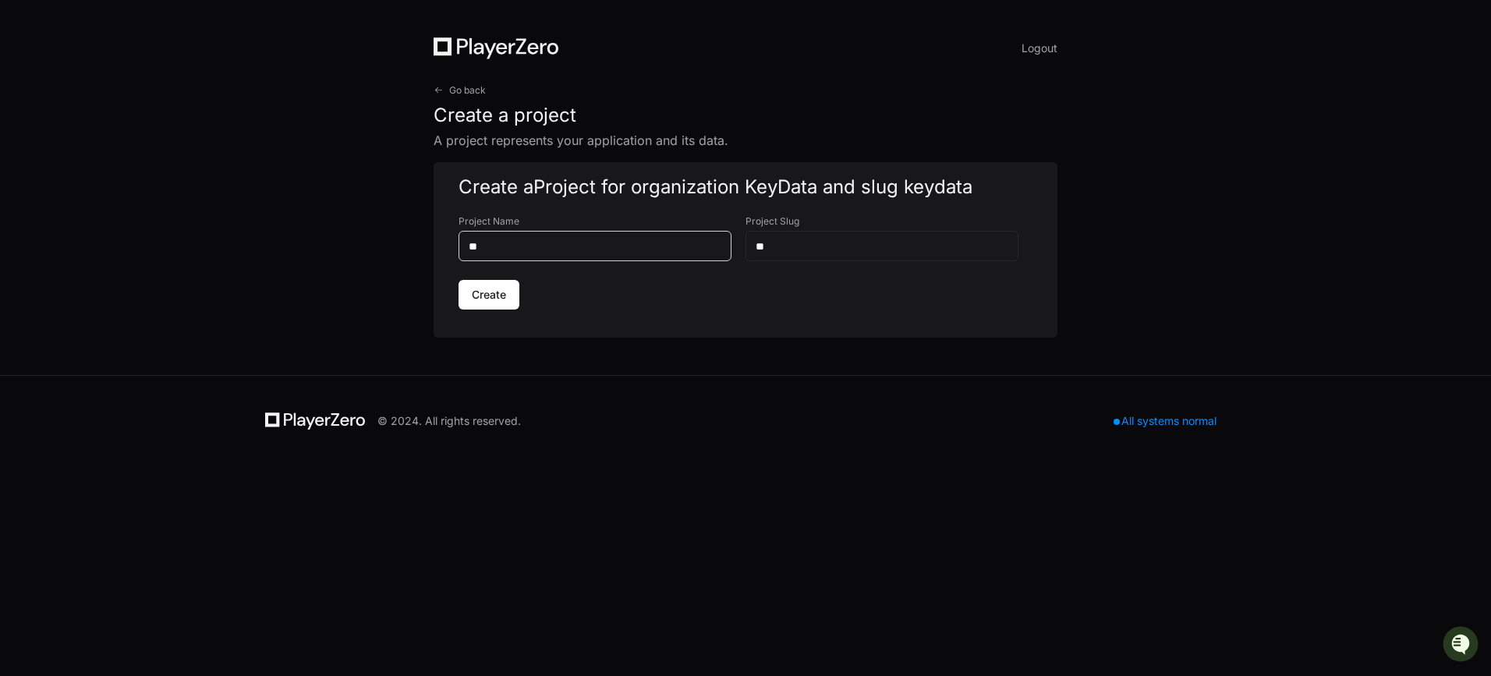
type input "***"
type input "****"
type input "*****"
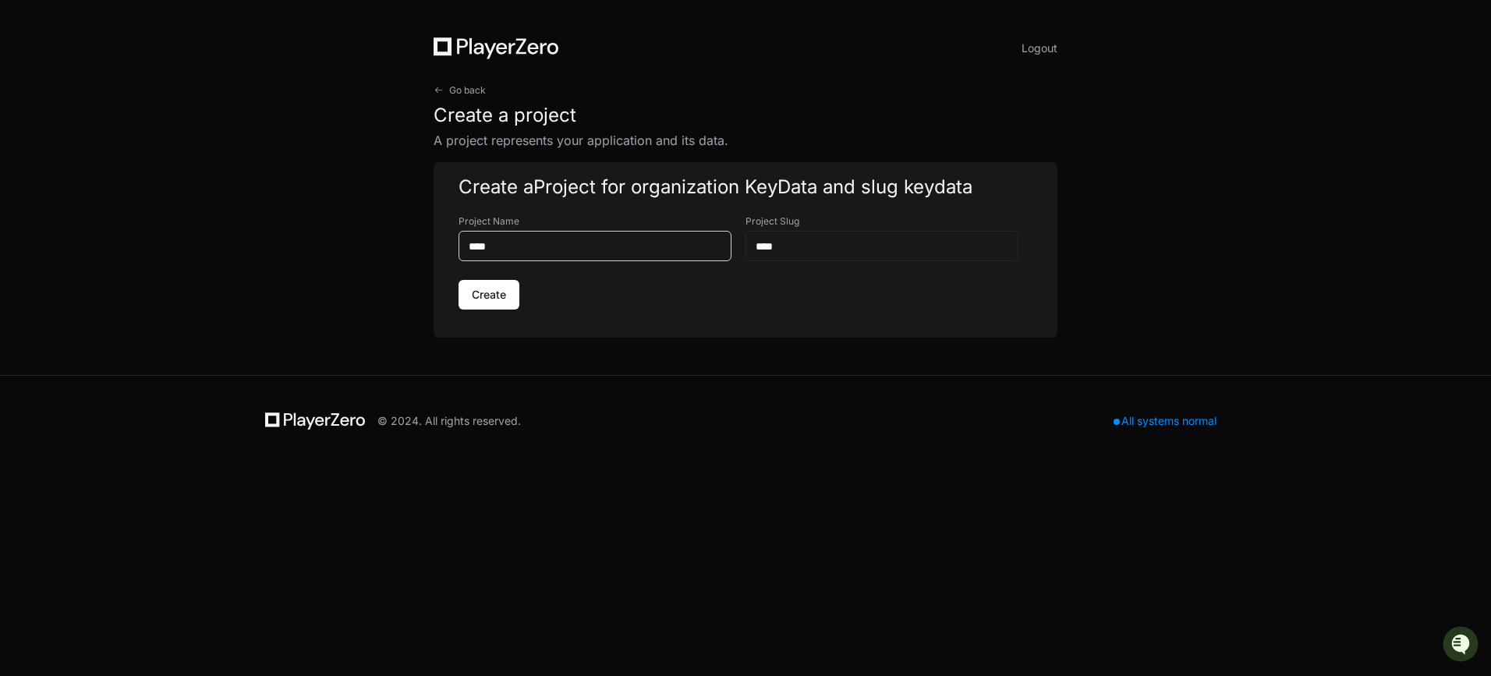
type input "*****"
type input "******"
type input "*******"
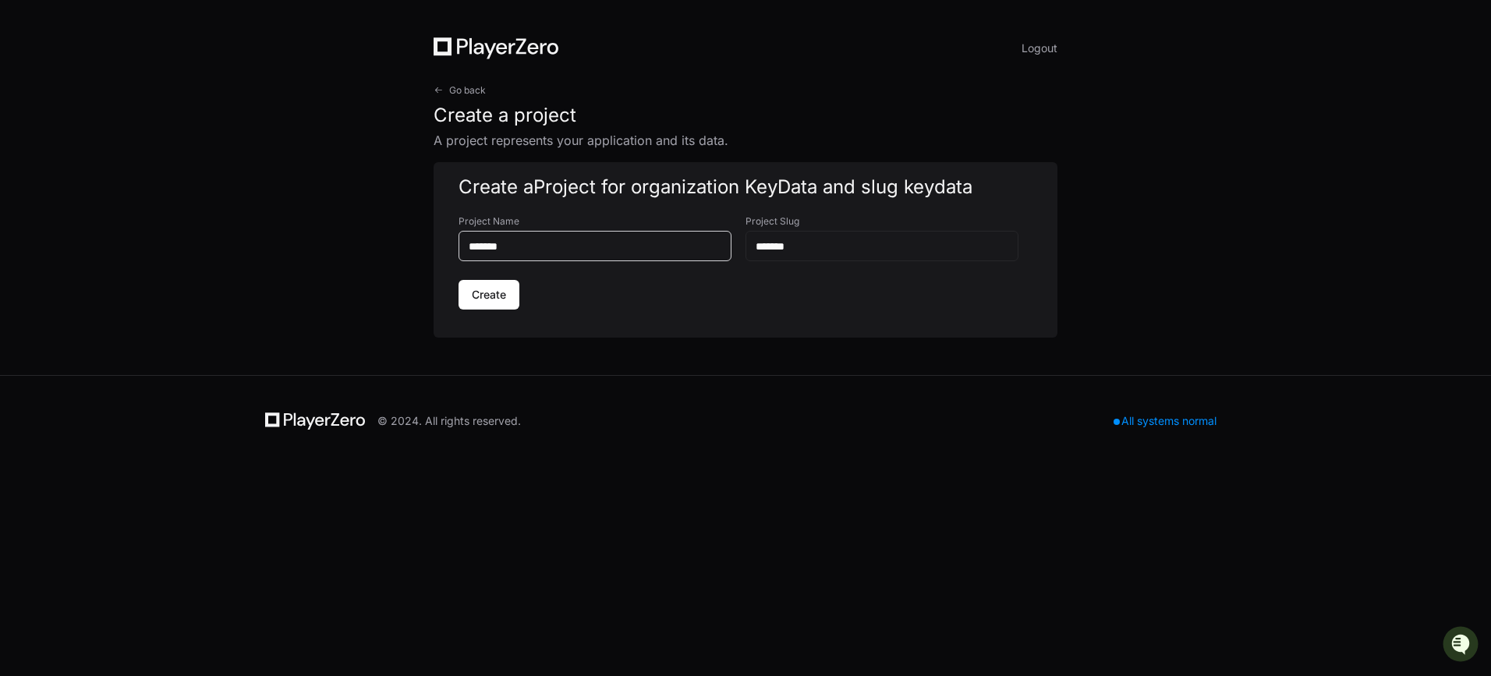
type input "********"
type input "**********"
click at [493, 296] on span "Create" at bounding box center [489, 295] width 34 height 16
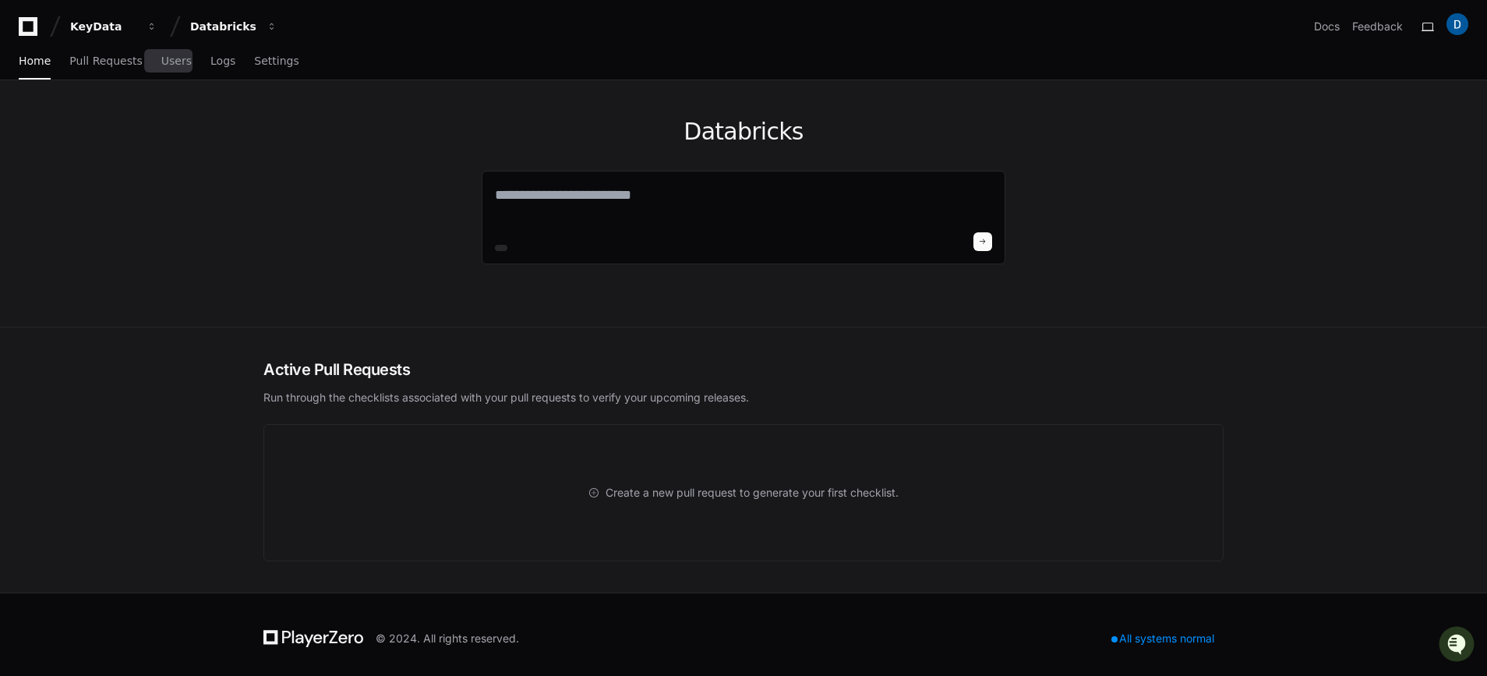
click at [139, 55] on div "Home Pull Requests Users Logs Settings" at bounding box center [159, 62] width 281 height 36
click at [227, 38] on button "Databricks" at bounding box center [234, 26] width 100 height 28
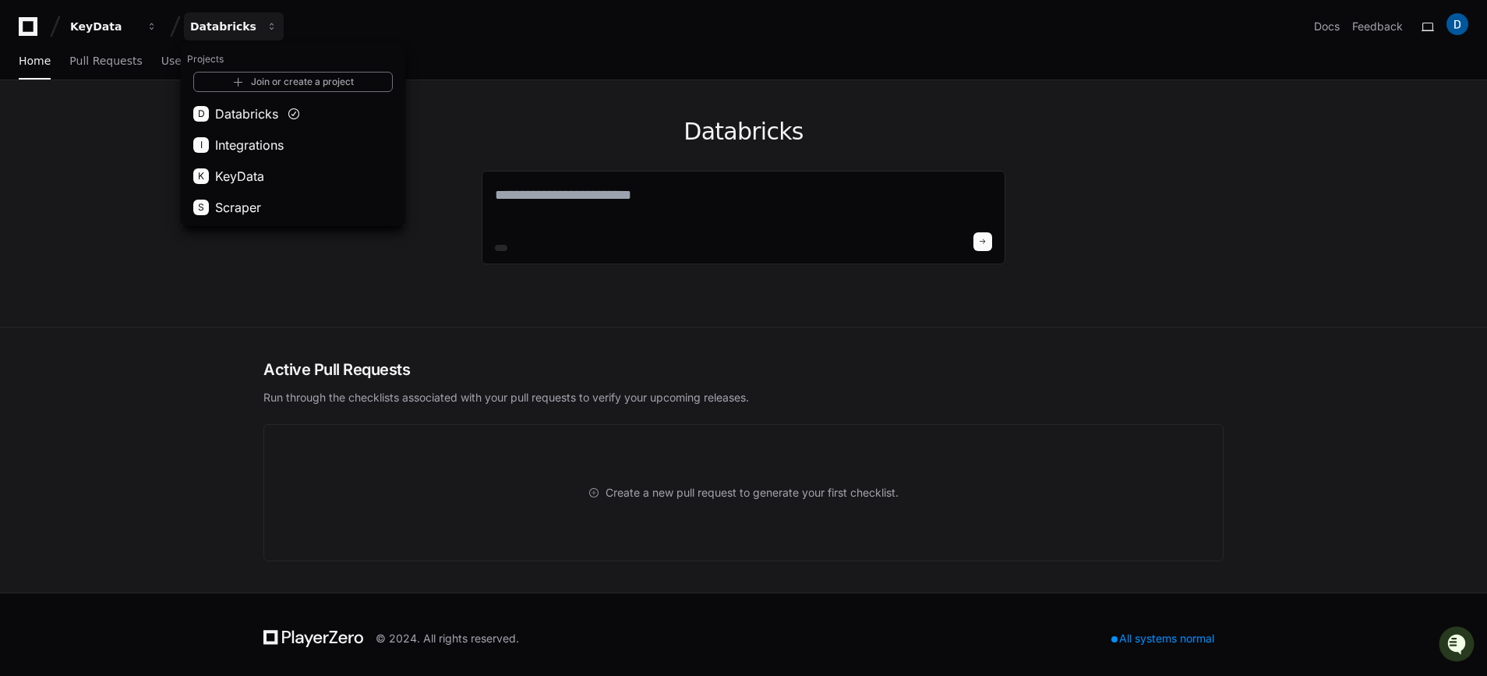
click at [978, 83] on div "Databricks" at bounding box center [744, 203] width 524 height 246
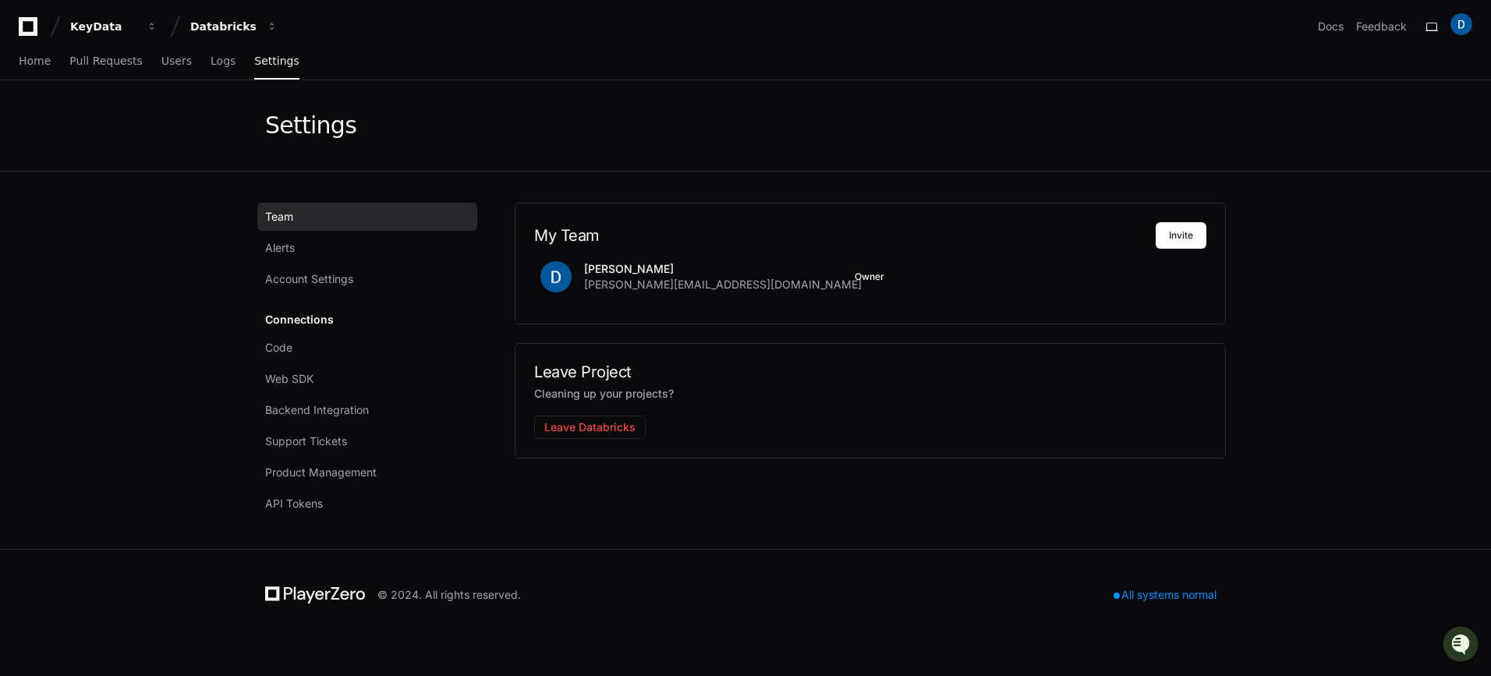
click at [1335, 261] on app-setting "Settings Team Alerts Account Settings Connections Code Web SDK Backend Integrat…" at bounding box center [745, 314] width 1491 height 469
click at [1177, 232] on button "Invite" at bounding box center [1180, 235] width 51 height 27
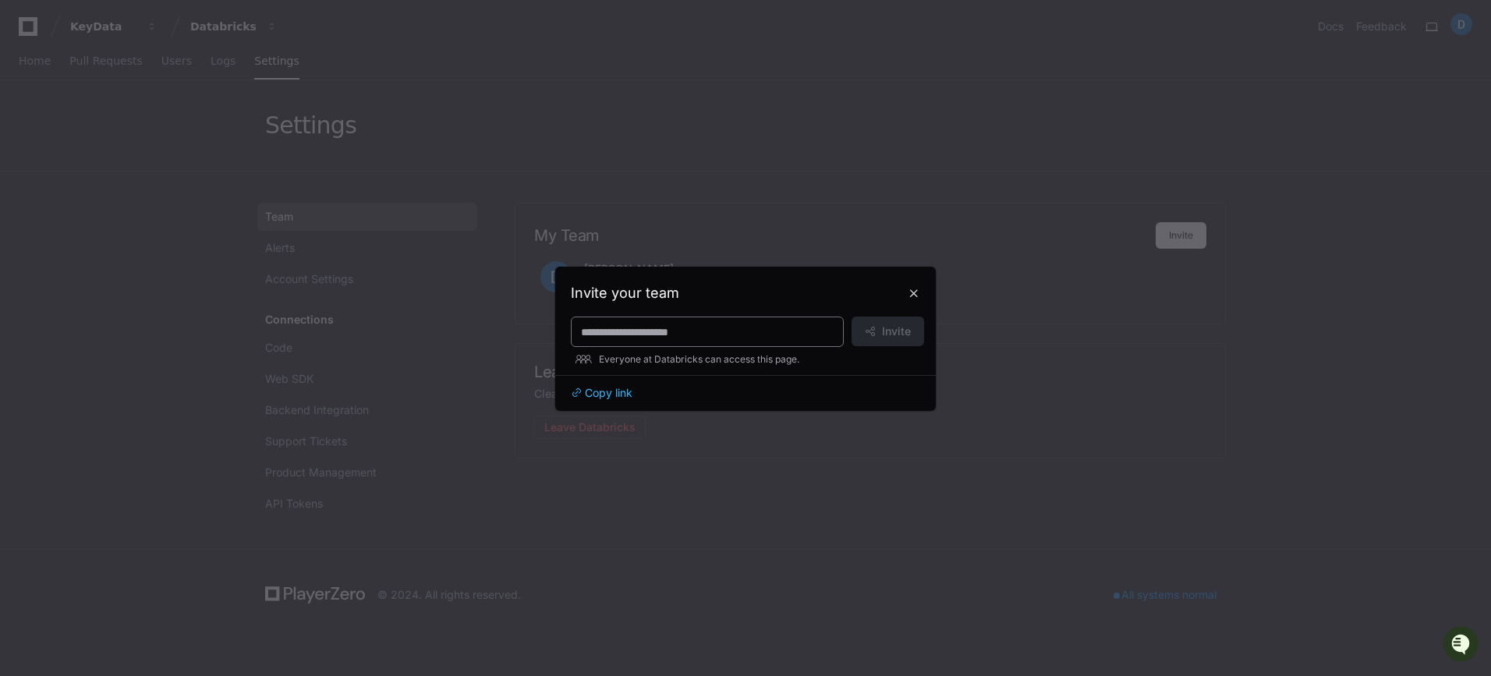
click at [734, 327] on input at bounding box center [707, 332] width 253 height 16
click at [656, 219] on div at bounding box center [745, 338] width 1491 height 676
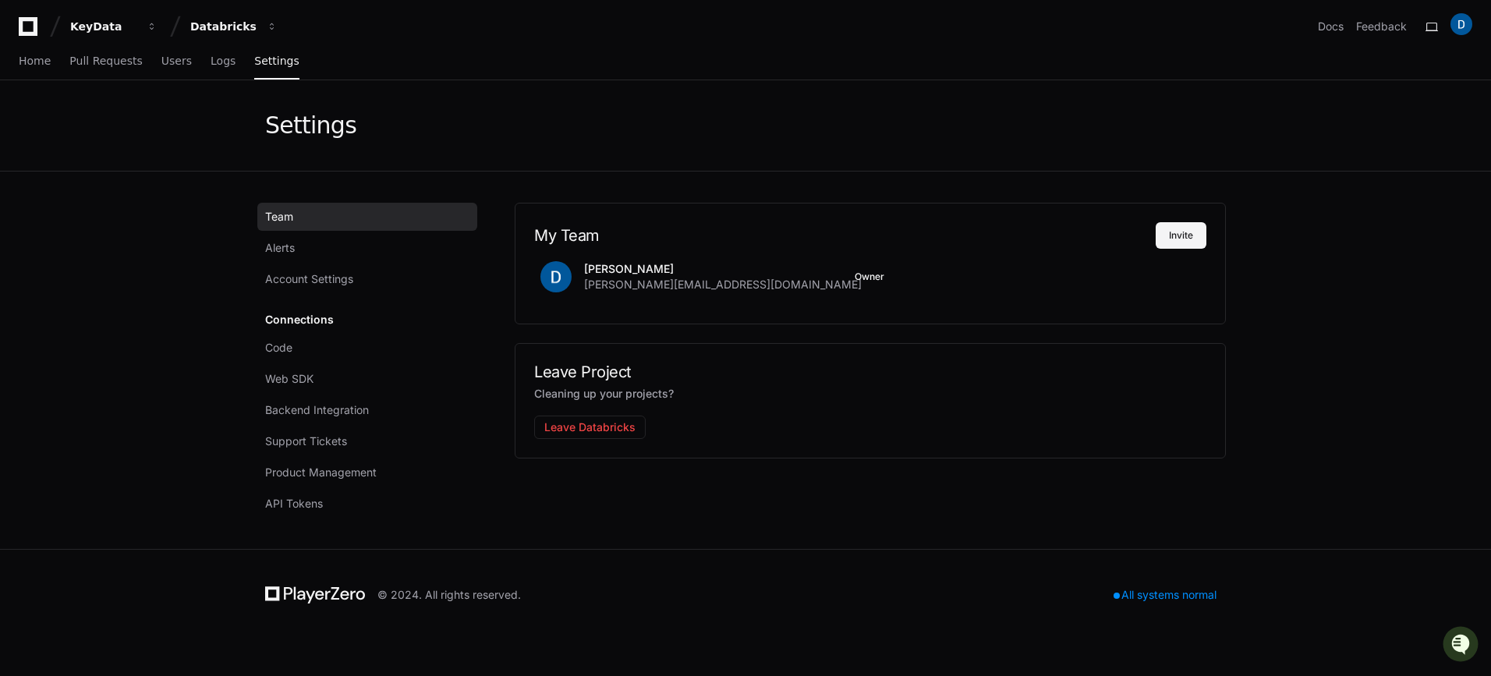
click at [1192, 224] on button "Invite" at bounding box center [1180, 235] width 51 height 27
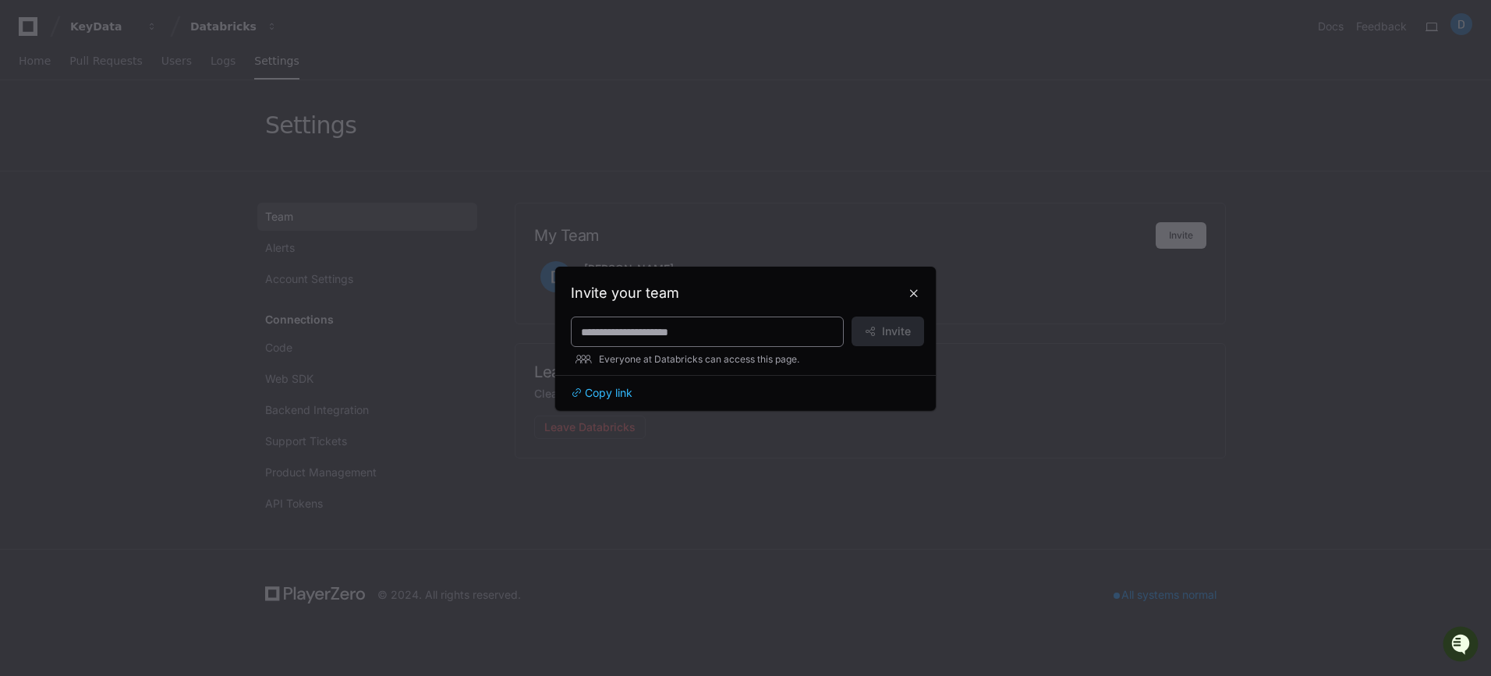
click at [785, 320] on div at bounding box center [707, 332] width 273 height 30
paste input "**********"
type input "**********"
click at [881, 327] on button "Invite" at bounding box center [887, 332] width 72 height 30
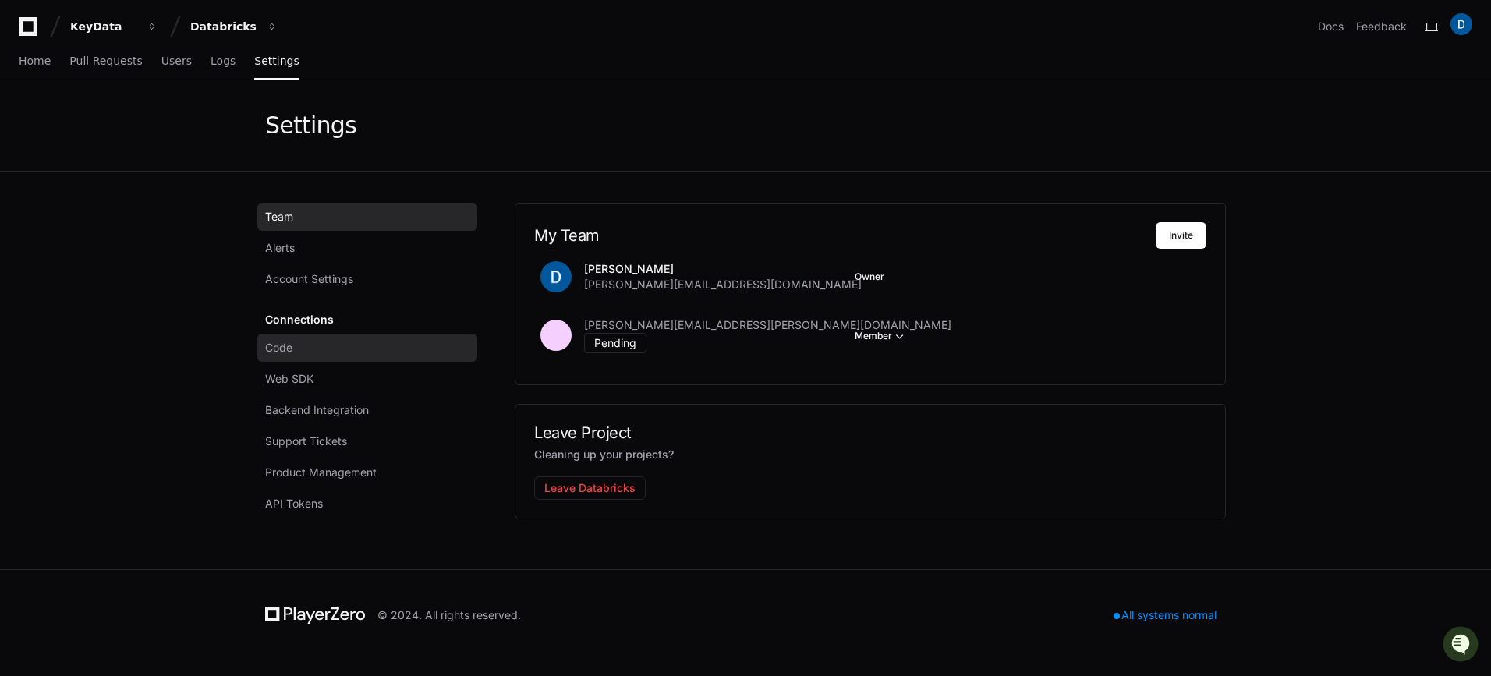
click at [278, 345] on span "Code" at bounding box center [278, 348] width 27 height 16
